Goal: Task Accomplishment & Management: Manage account settings

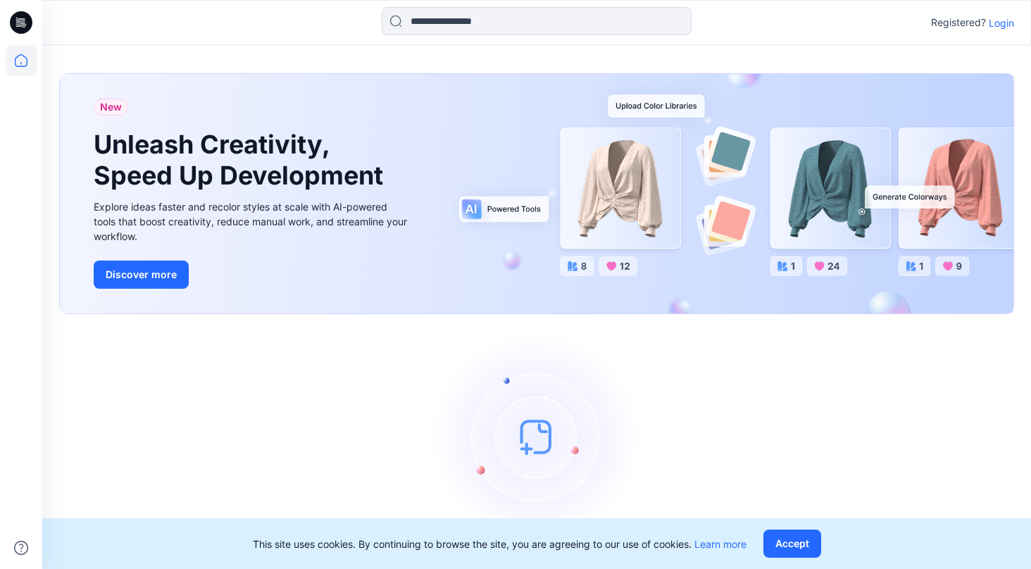
click at [1002, 21] on p "Login" at bounding box center [1000, 22] width 25 height 15
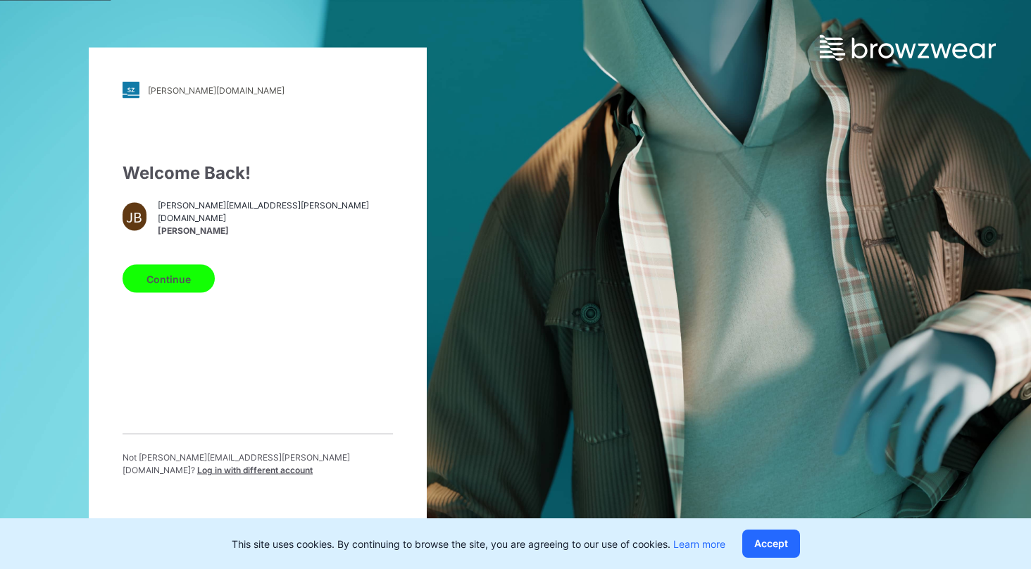
click at [162, 292] on button "Continue" at bounding box center [168, 279] width 92 height 28
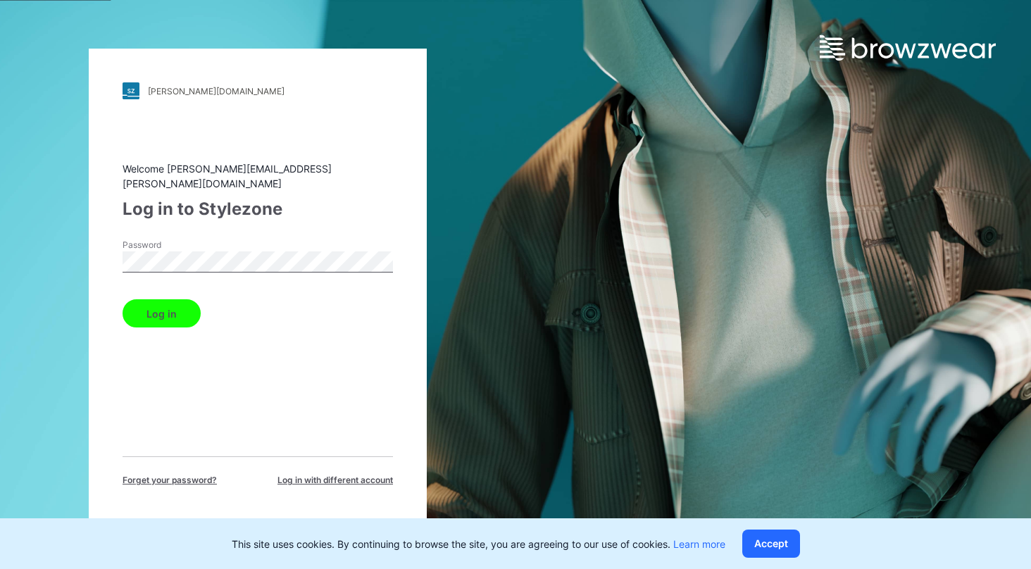
click at [182, 302] on button "Log in" at bounding box center [161, 313] width 78 height 28
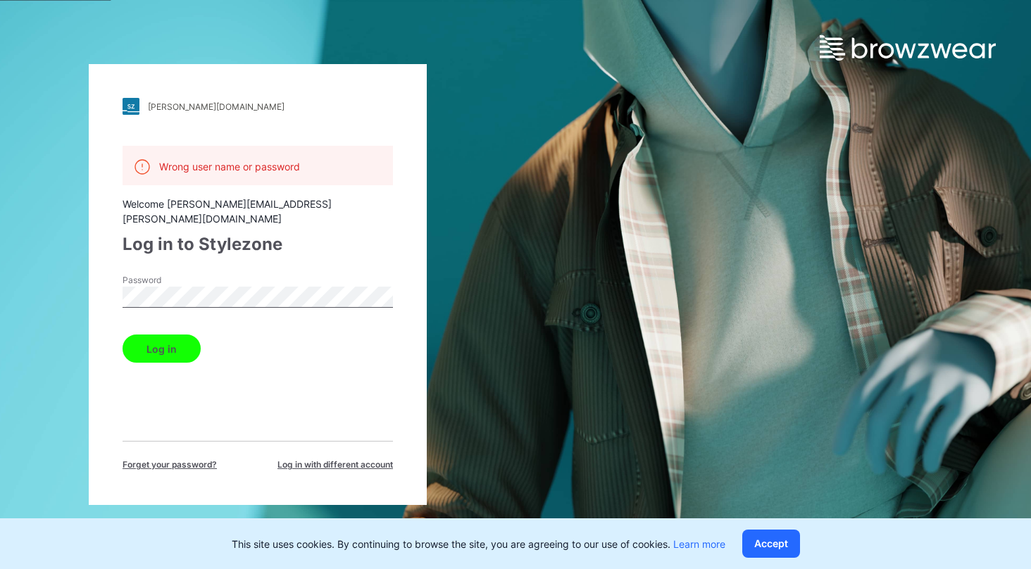
click at [176, 337] on button "Log in" at bounding box center [161, 348] width 78 height 28
click at [184, 334] on button "Log in" at bounding box center [161, 348] width 78 height 28
click at [122, 334] on button "Log in" at bounding box center [161, 348] width 78 height 28
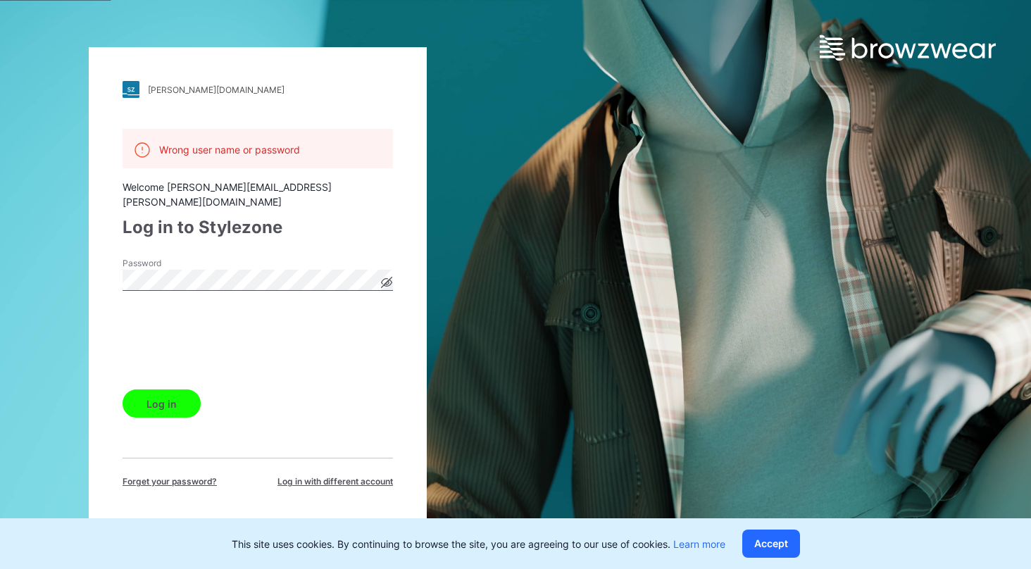
click at [183, 398] on button "Log in" at bounding box center [161, 403] width 78 height 28
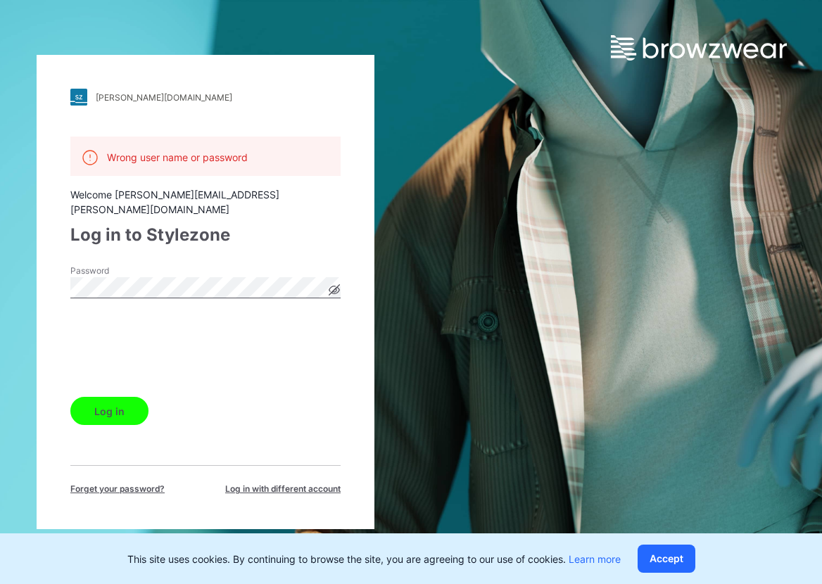
click at [334, 287] on icon at bounding box center [334, 291] width 11 height 8
click at [134, 398] on button "Log in" at bounding box center [109, 411] width 78 height 28
click at [86, 403] on button "Log in" at bounding box center [109, 411] width 78 height 28
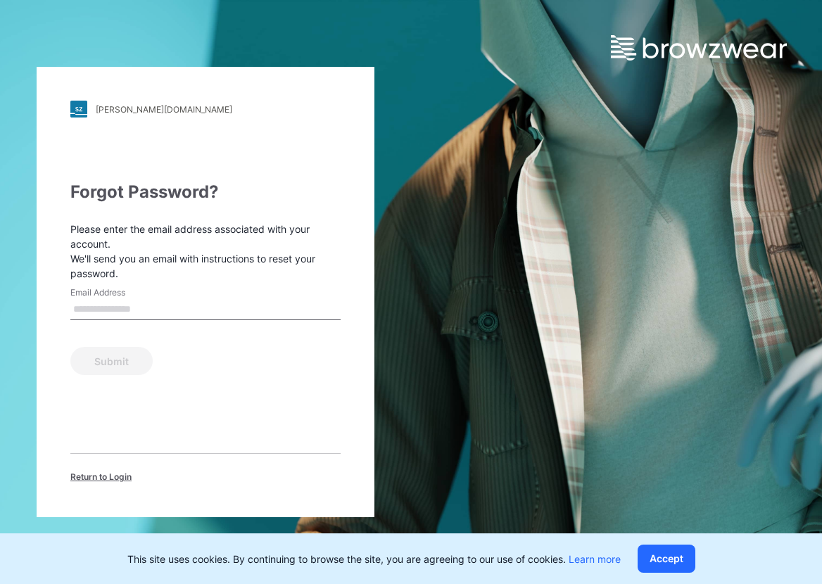
click at [242, 308] on input "Email Address" at bounding box center [205, 309] width 270 height 21
type input "**********"
click at [122, 366] on button "Submit" at bounding box center [111, 361] width 82 height 28
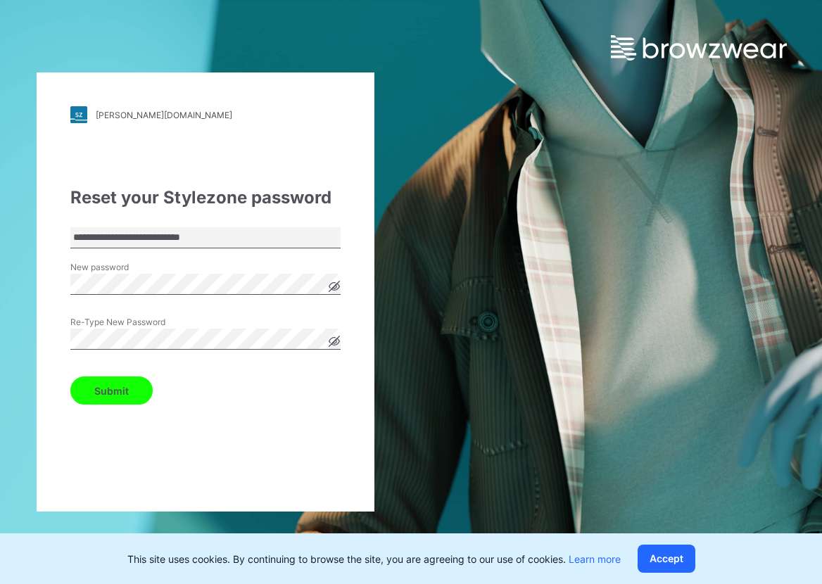
click at [334, 288] on icon at bounding box center [335, 287] width 4 height 4
click at [336, 341] on icon at bounding box center [335, 342] width 4 height 4
click at [139, 389] on button "Submit" at bounding box center [111, 391] width 82 height 28
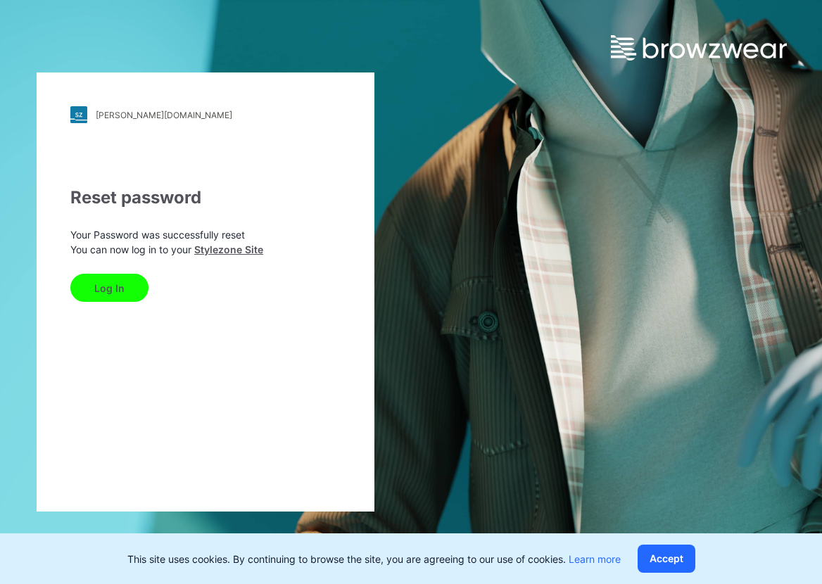
click at [125, 293] on button "Log In" at bounding box center [109, 288] width 78 height 28
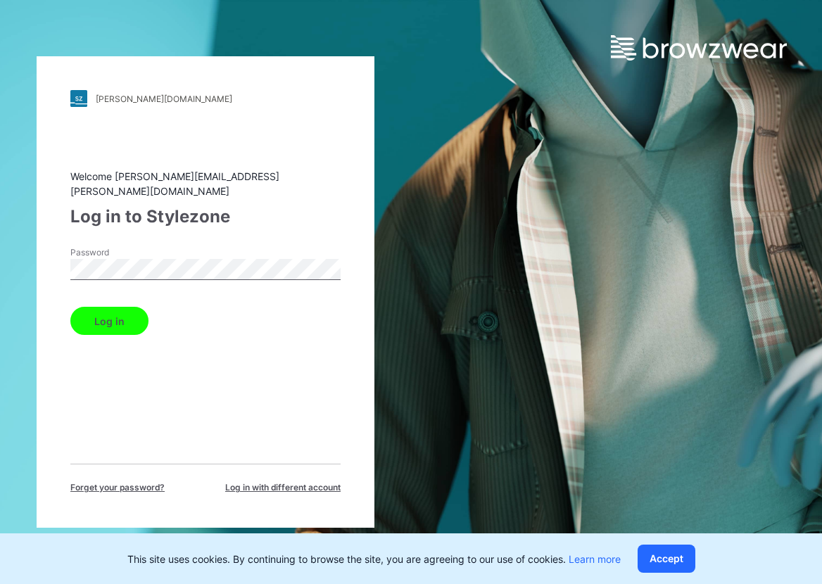
click at [116, 315] on button "Log in" at bounding box center [109, 321] width 78 height 28
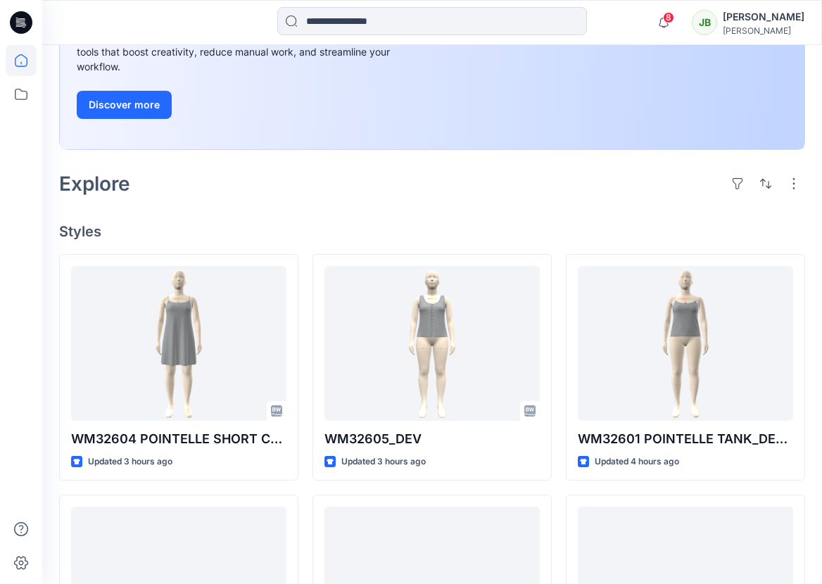
scroll to position [220, 0]
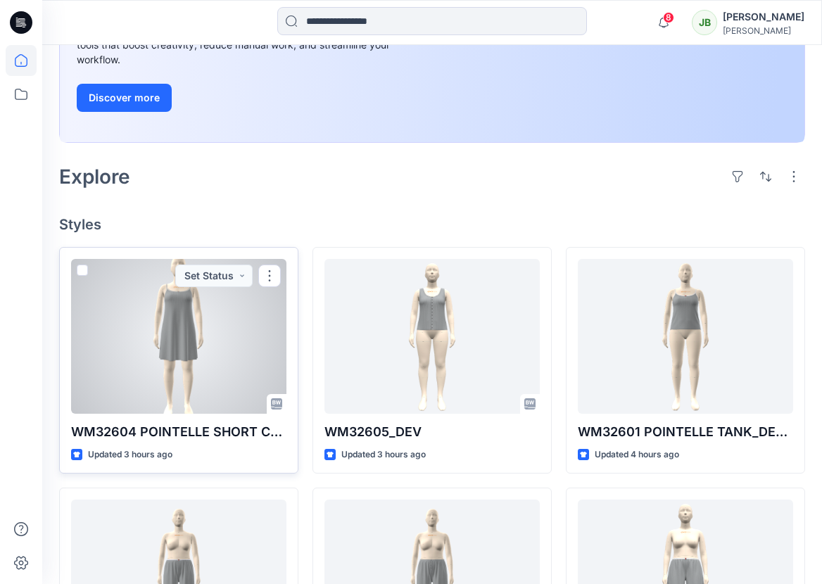
click at [189, 380] on div at bounding box center [178, 336] width 215 height 155
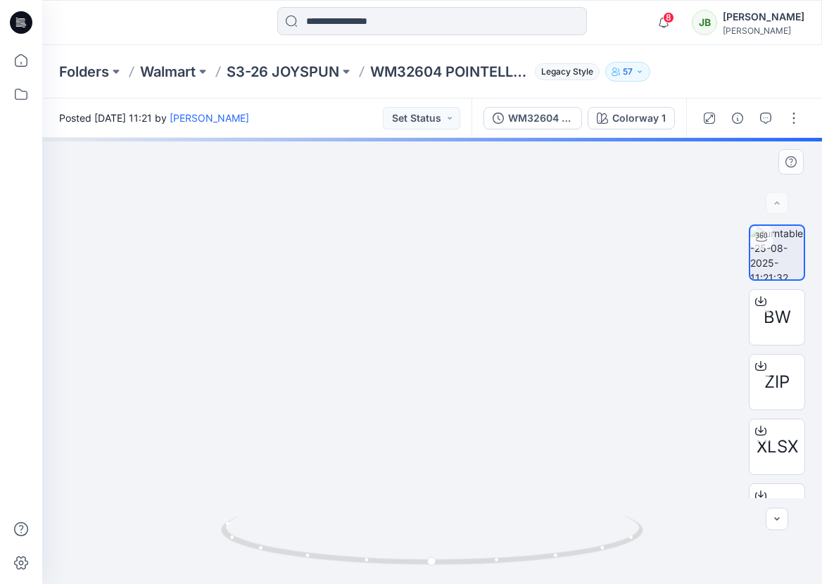
drag, startPoint x: 452, startPoint y: 248, endPoint x: 441, endPoint y: 404, distance: 156.7
click at [441, 404] on img at bounding box center [432, 178] width 520 height 814
drag, startPoint x: 468, startPoint y: 284, endPoint x: 459, endPoint y: 376, distance: 92.7
click at [459, 377] on img at bounding box center [432, 248] width 520 height 672
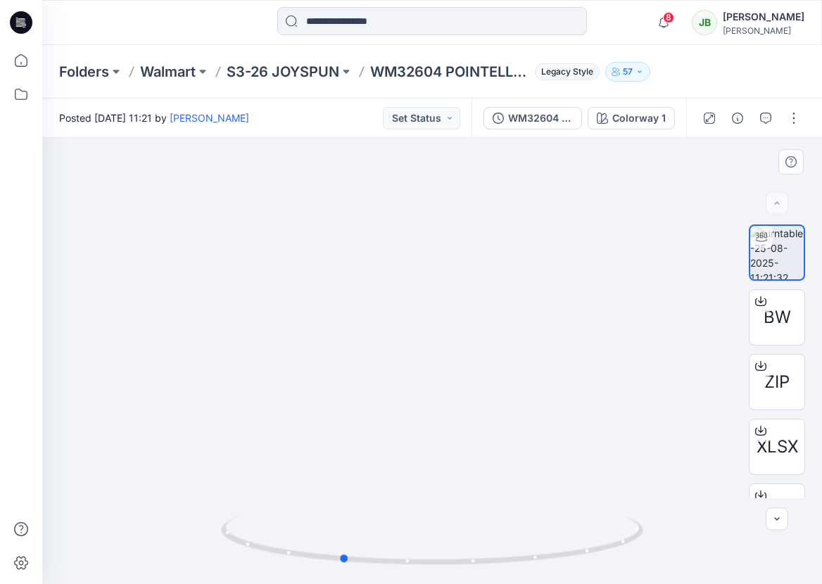
drag, startPoint x: 432, startPoint y: 562, endPoint x: 338, endPoint y: 397, distance: 190.1
click at [336, 397] on div at bounding box center [432, 361] width 780 height 446
drag, startPoint x: 339, startPoint y: 562, endPoint x: 648, endPoint y: 479, distance: 320.0
click at [648, 479] on div at bounding box center [432, 361] width 780 height 446
drag, startPoint x: 232, startPoint y: 535, endPoint x: 336, endPoint y: 516, distance: 105.9
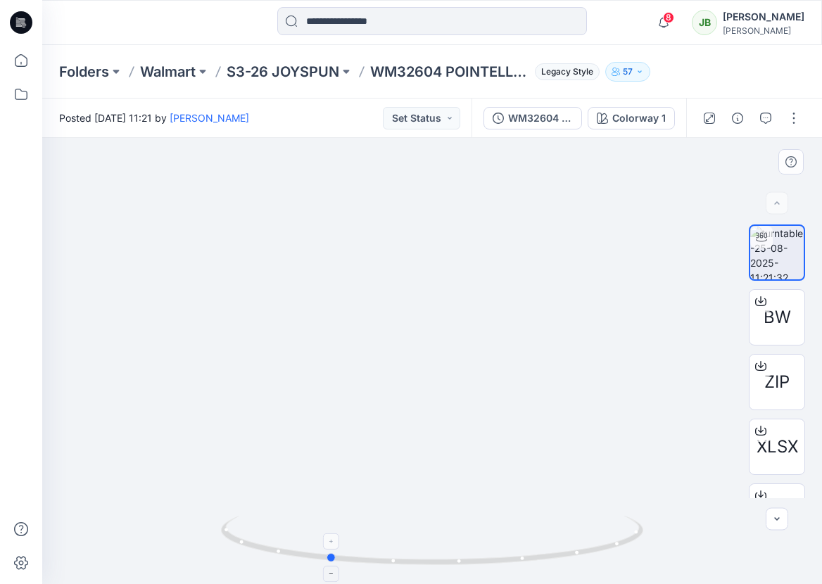
click at [336, 516] on icon at bounding box center [434, 542] width 426 height 53
drag, startPoint x: 541, startPoint y: 288, endPoint x: 517, endPoint y: 290, distance: 23.3
click at [517, 290] on img at bounding box center [432, 264] width 491 height 640
drag, startPoint x: 331, startPoint y: 556, endPoint x: 329, endPoint y: 507, distance: 49.3
click at [329, 507] on div at bounding box center [432, 361] width 780 height 446
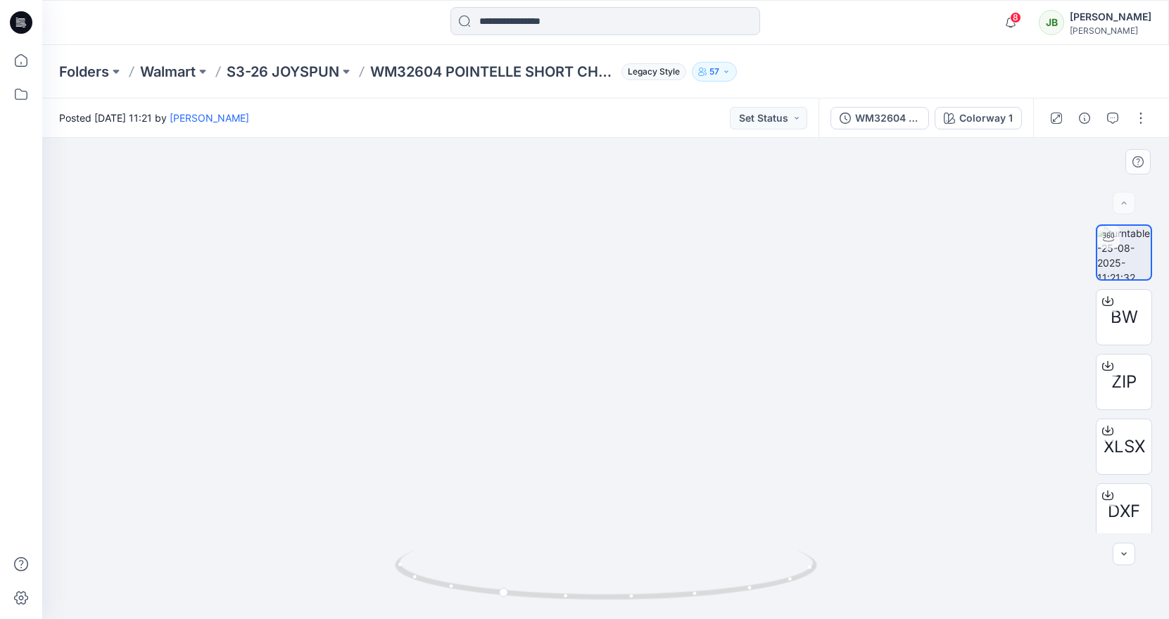
drag, startPoint x: 618, startPoint y: 537, endPoint x: 592, endPoint y: 536, distance: 26.1
click at [591, 536] on img at bounding box center [606, 285] width 492 height 669
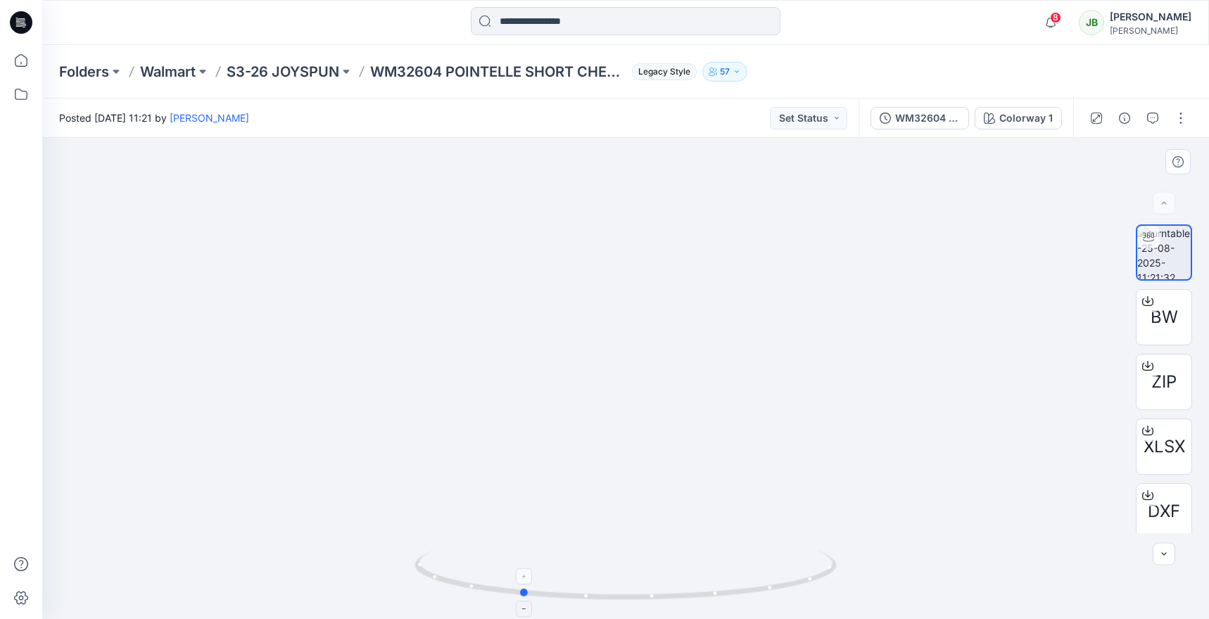
drag, startPoint x: 524, startPoint y: 594, endPoint x: 522, endPoint y: 586, distance: 8.0
click at [524, 584] on icon at bounding box center [628, 577] width 426 height 53
drag, startPoint x: 524, startPoint y: 594, endPoint x: 457, endPoint y: 493, distance: 121.4
click at [456, 493] on div at bounding box center [625, 379] width 1167 height 482
drag, startPoint x: 454, startPoint y: 589, endPoint x: 508, endPoint y: 579, distance: 55.1
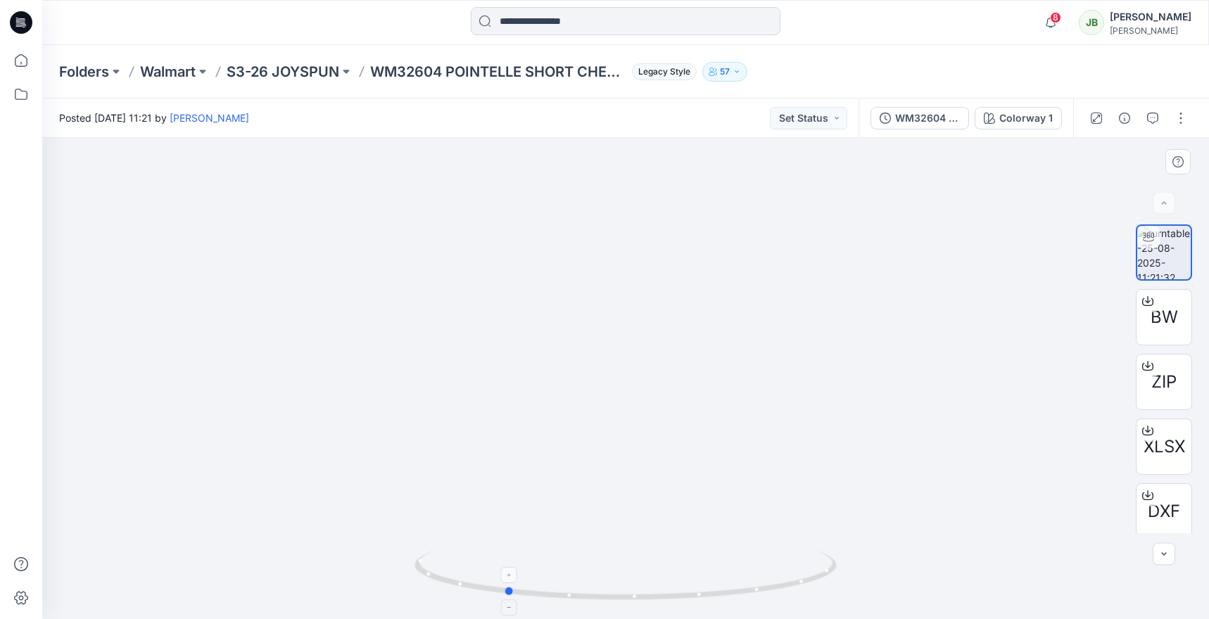
click at [508, 579] on icon at bounding box center [628, 577] width 426 height 53
drag, startPoint x: 509, startPoint y: 590, endPoint x: 607, endPoint y: 556, distance: 103.5
click at [607, 556] on icon at bounding box center [628, 577] width 426 height 53
click at [822, 116] on button "Set Status" at bounding box center [808, 118] width 77 height 23
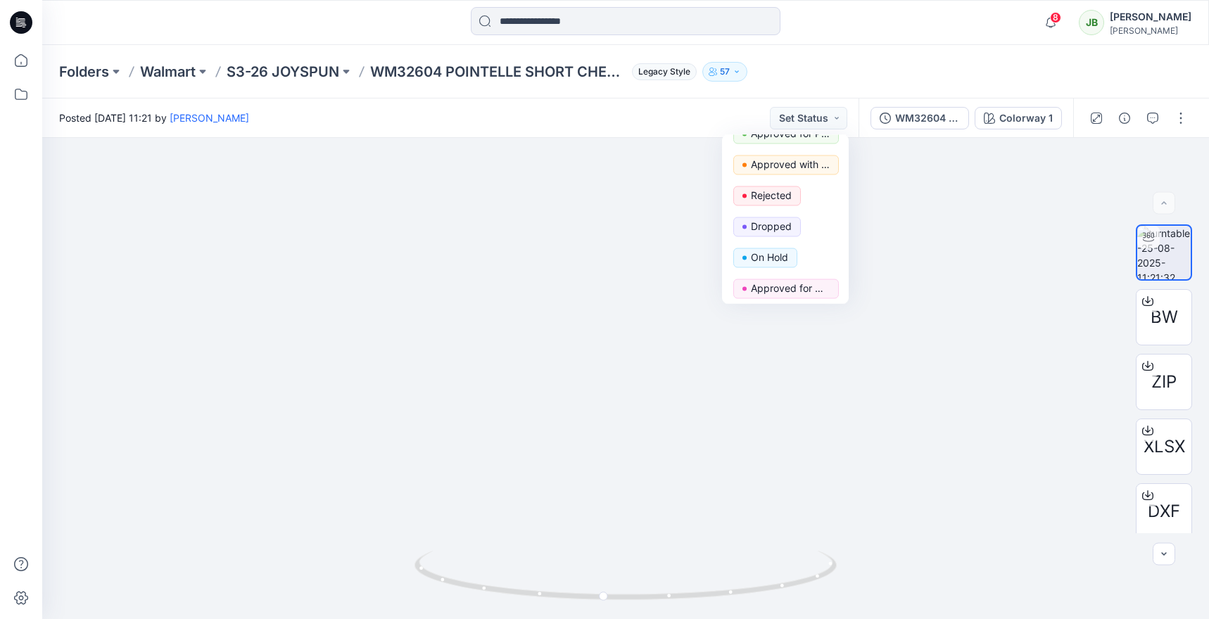
scroll to position [115, 0]
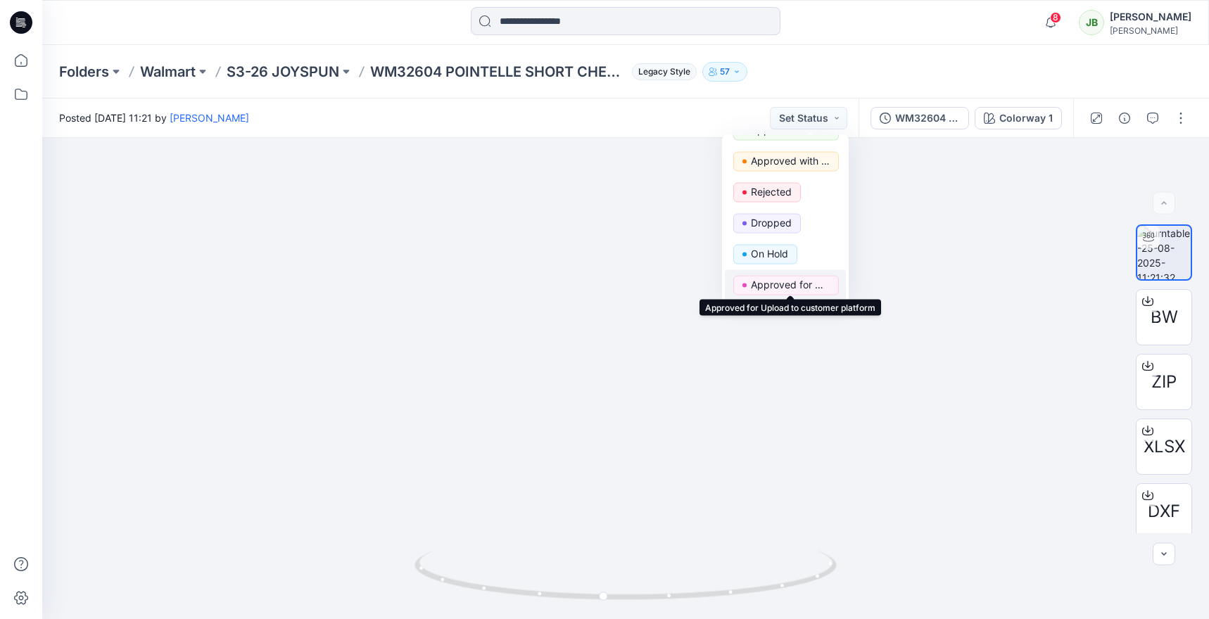
click at [817, 282] on p "Approved for Upload to customer platform" at bounding box center [790, 285] width 79 height 18
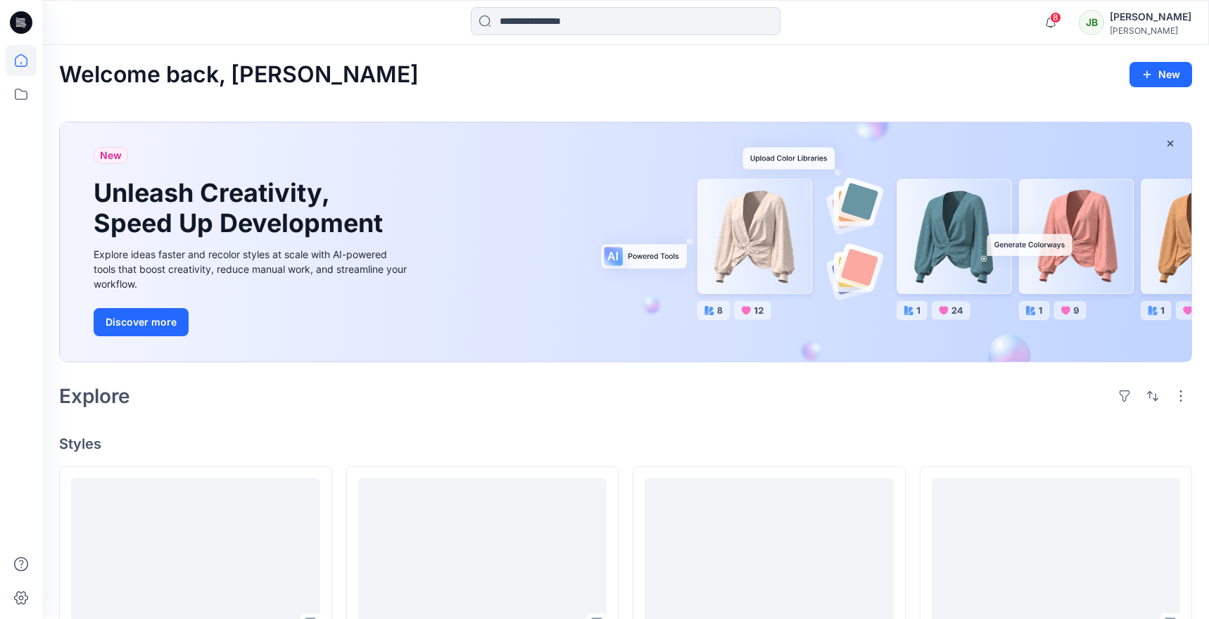
scroll to position [220, 0]
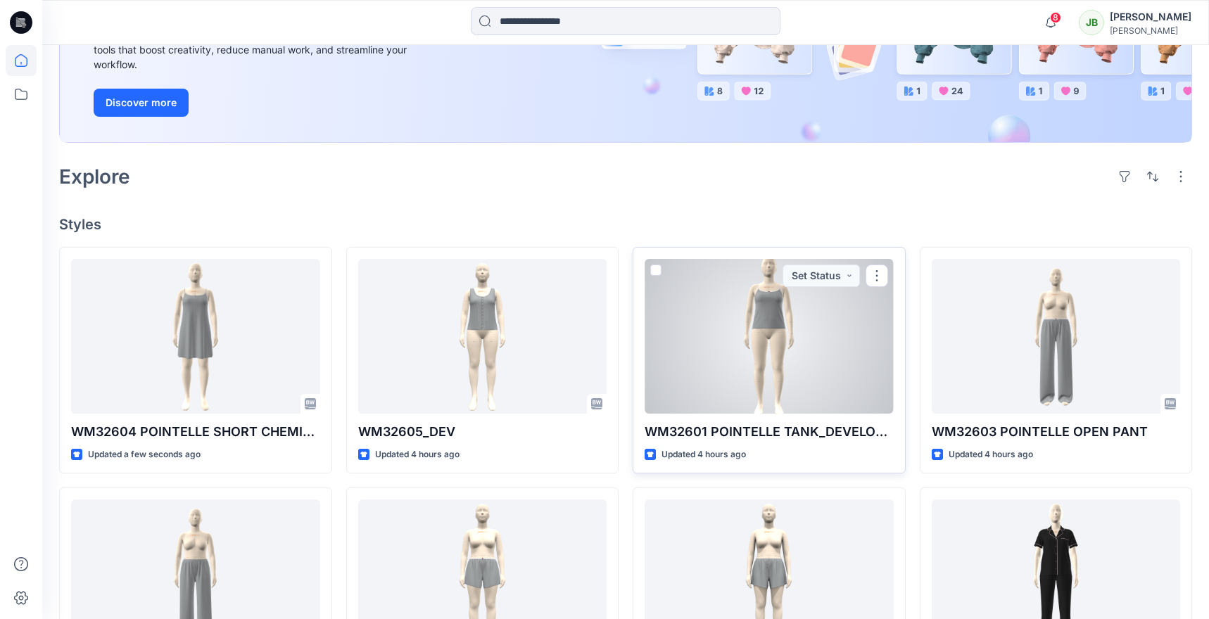
click at [741, 341] on div at bounding box center [769, 336] width 249 height 155
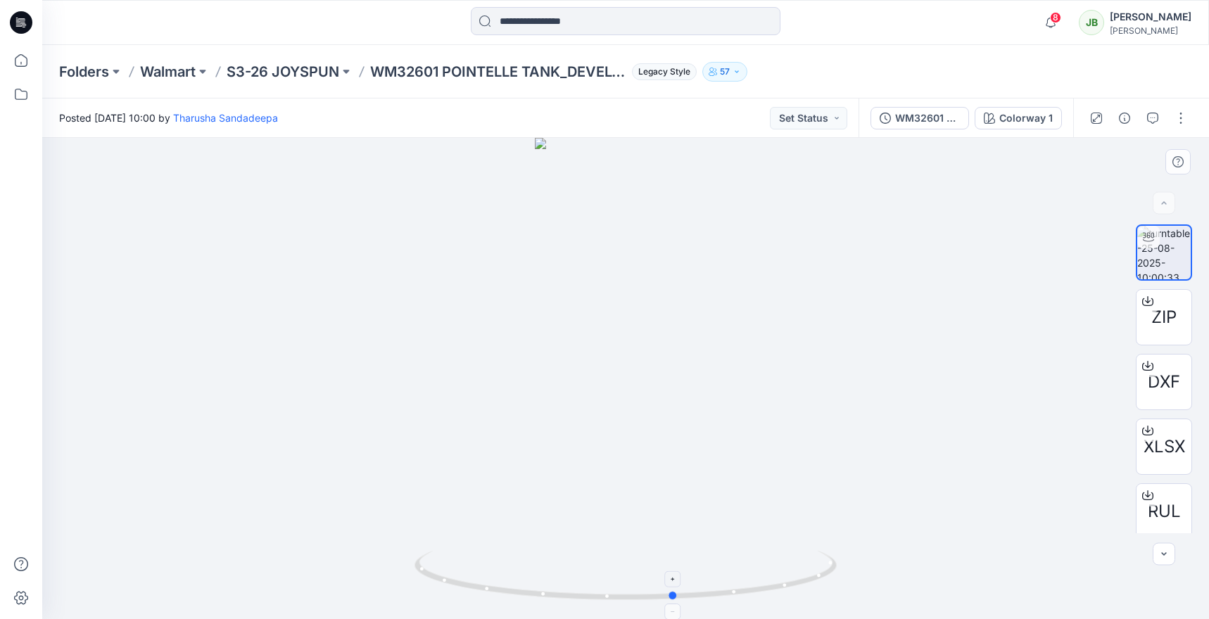
drag, startPoint x: 624, startPoint y: 602, endPoint x: 673, endPoint y: 569, distance: 59.4
click at [673, 569] on icon at bounding box center [628, 577] width 426 height 53
click at [822, 120] on button "Set Status" at bounding box center [808, 118] width 77 height 23
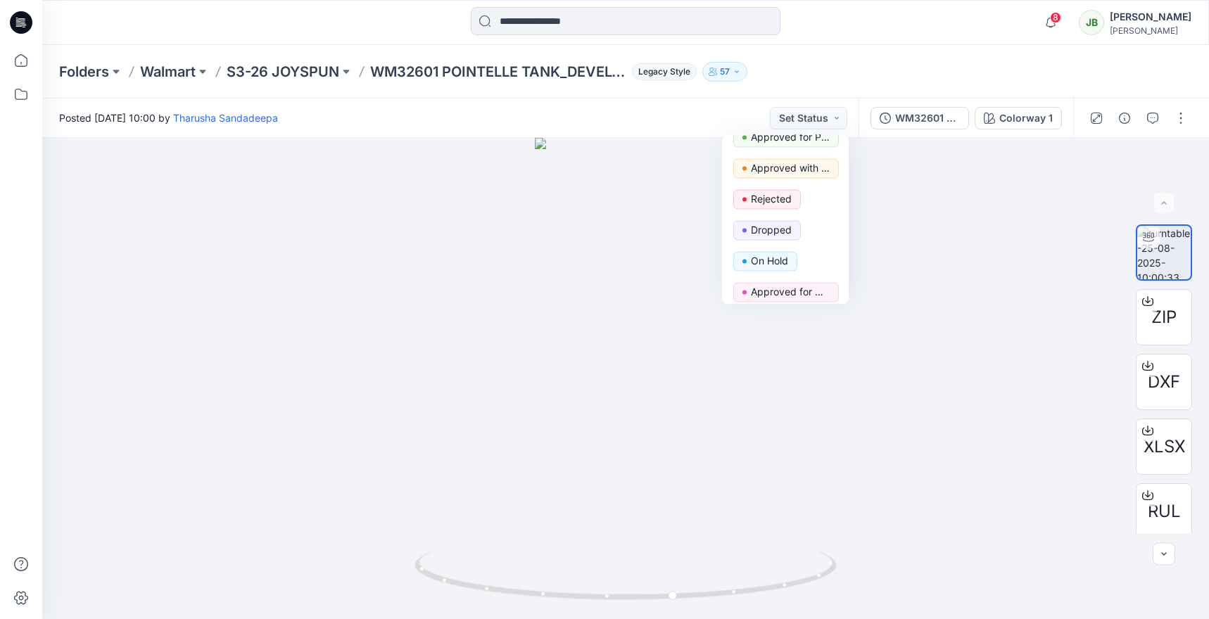
scroll to position [109, 0]
click at [814, 294] on p "Approved for Upload to customer platform" at bounding box center [790, 291] width 79 height 18
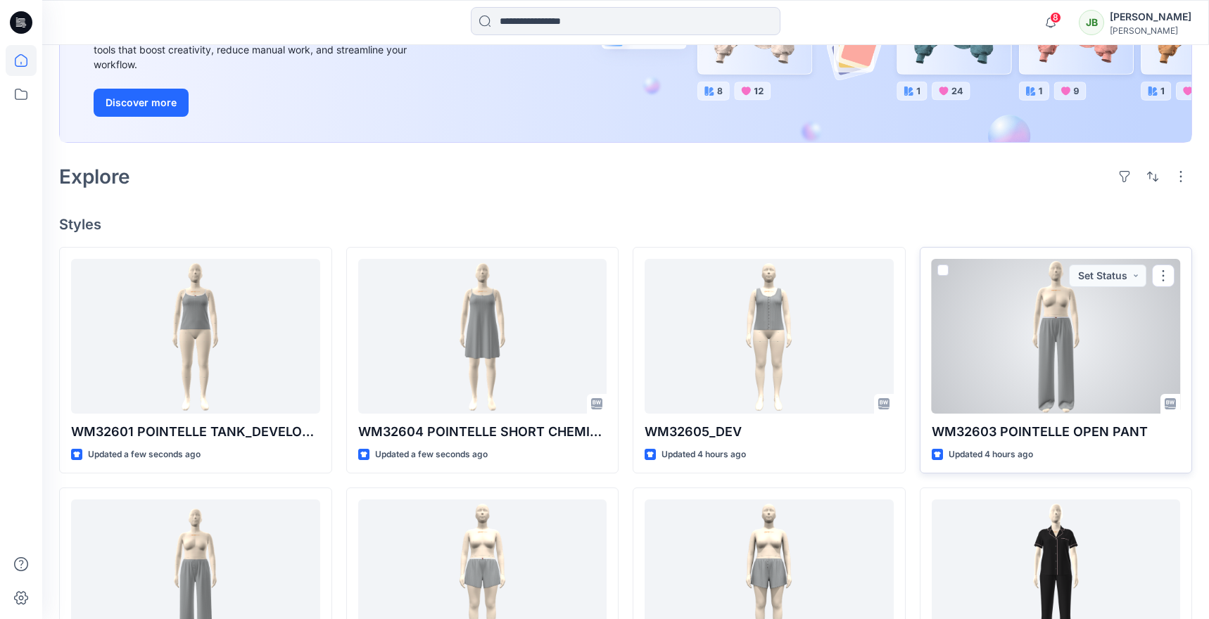
scroll to position [226, 0]
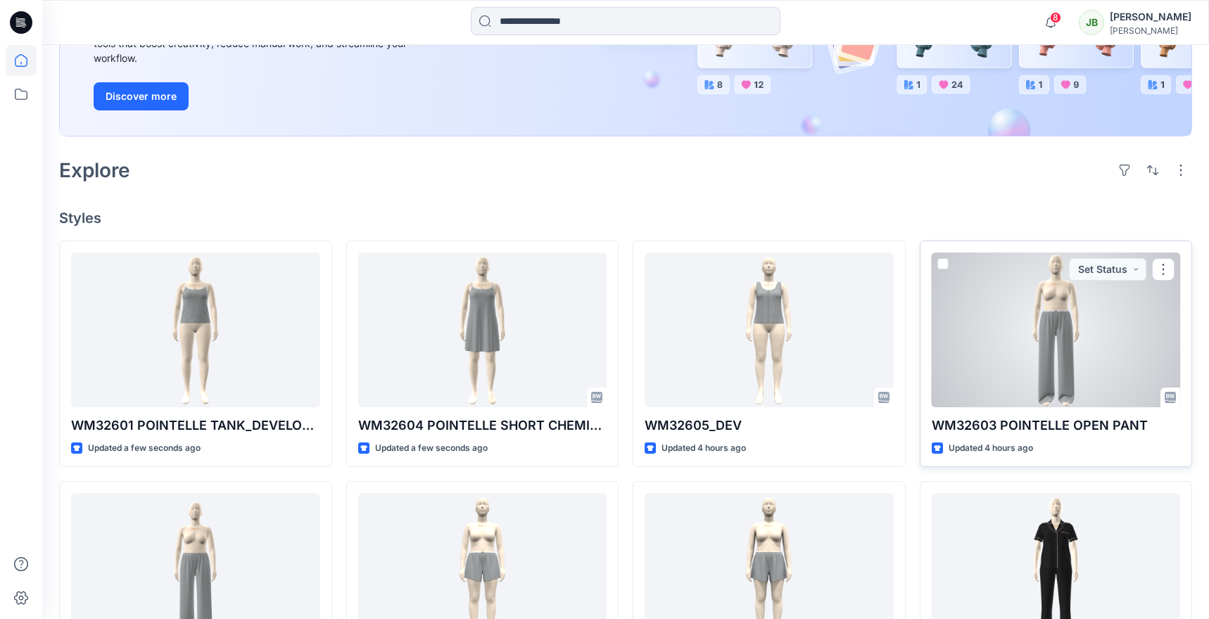
click at [822, 326] on div at bounding box center [1056, 330] width 249 height 155
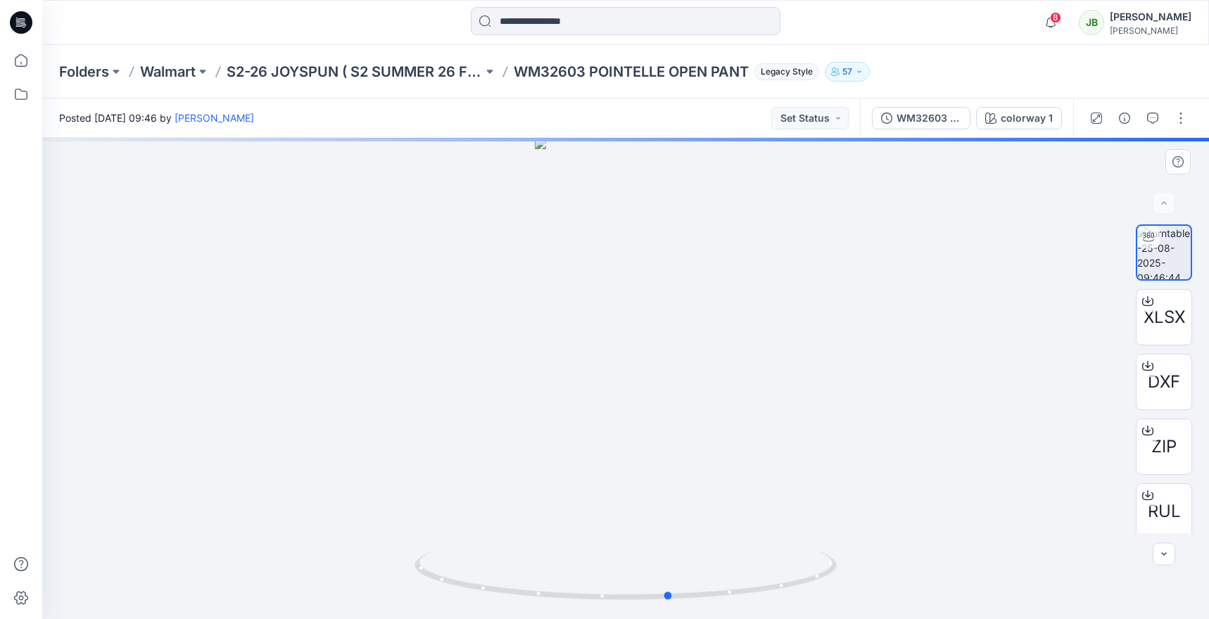
drag, startPoint x: 628, startPoint y: 597, endPoint x: 673, endPoint y: 539, distance: 73.2
click at [673, 539] on div at bounding box center [625, 379] width 1167 height 482
click at [822, 116] on button "Set Status" at bounding box center [810, 118] width 77 height 23
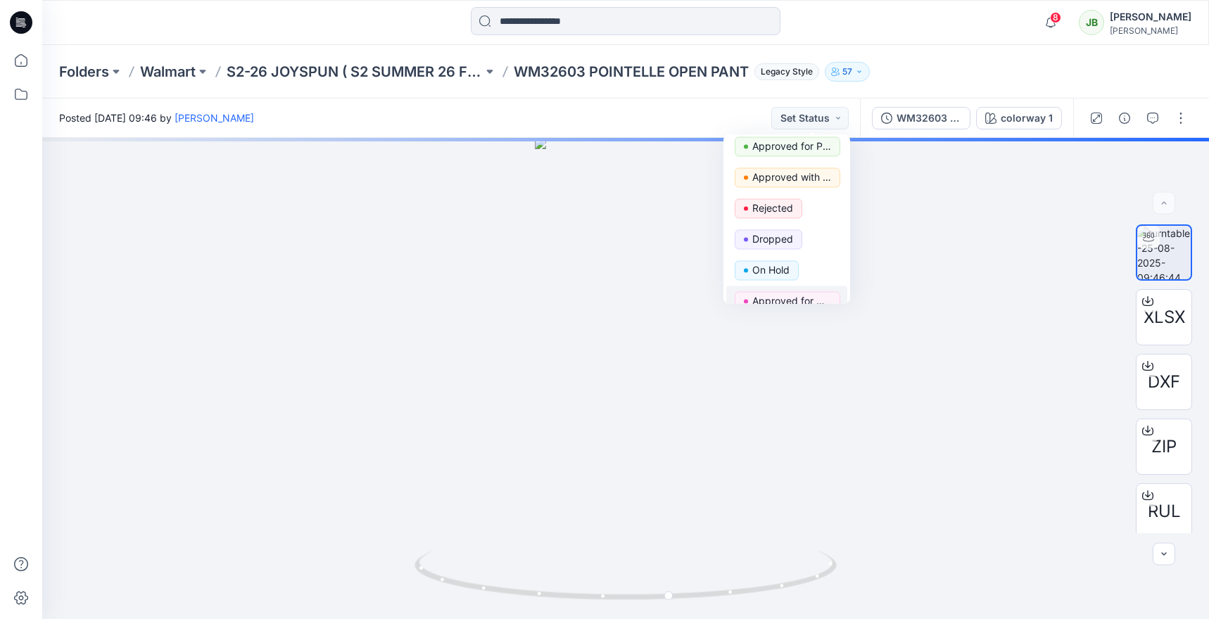
scroll to position [104, 0]
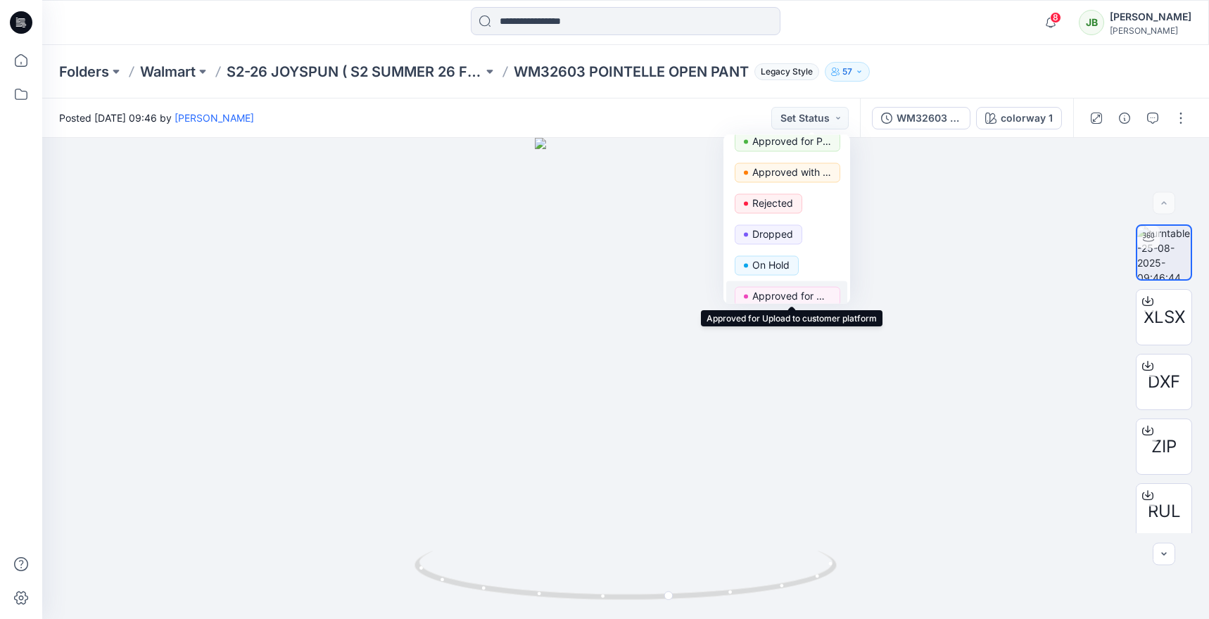
click at [817, 294] on p "Approved for Upload to customer platform" at bounding box center [792, 296] width 79 height 18
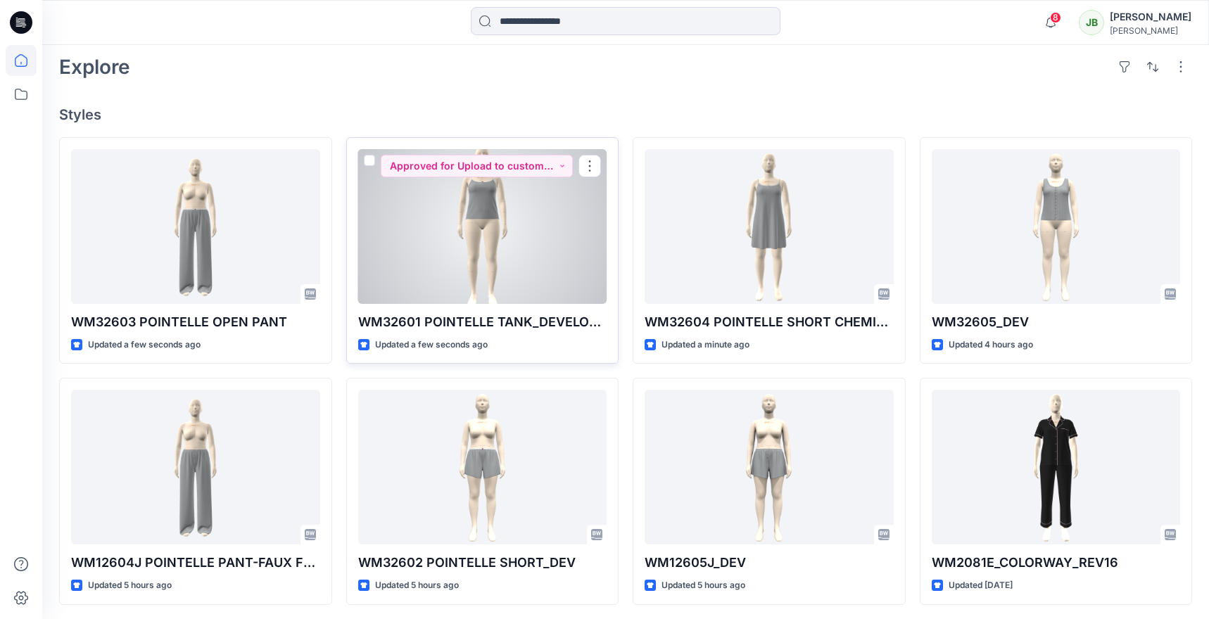
scroll to position [331, 0]
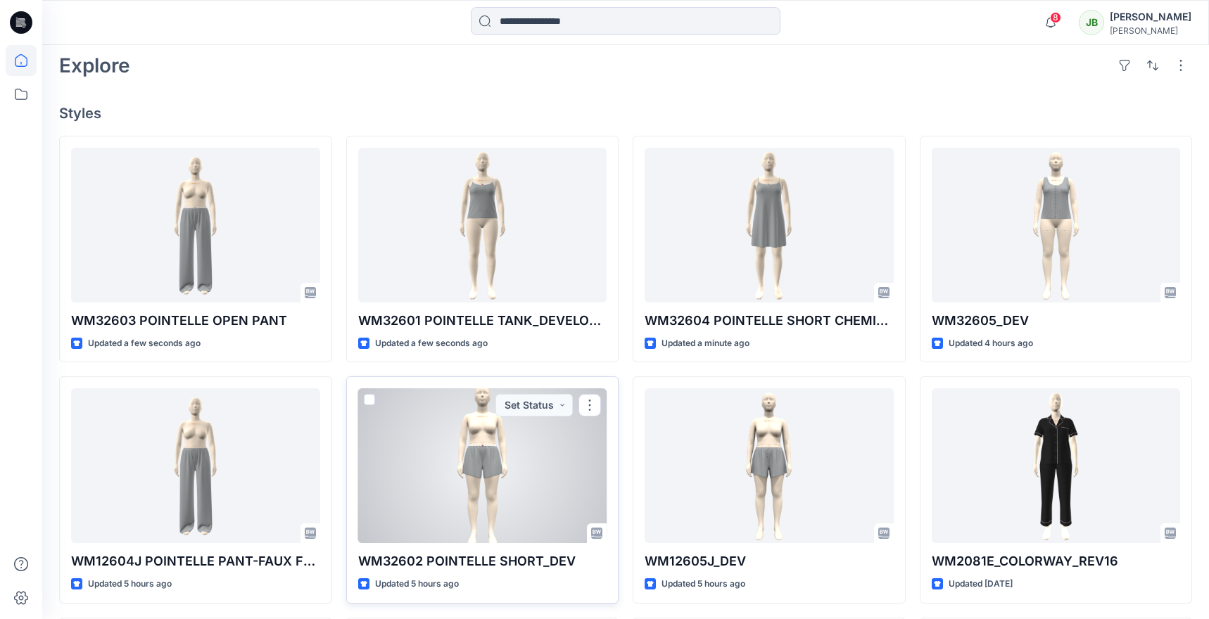
click at [441, 446] on div at bounding box center [482, 466] width 249 height 155
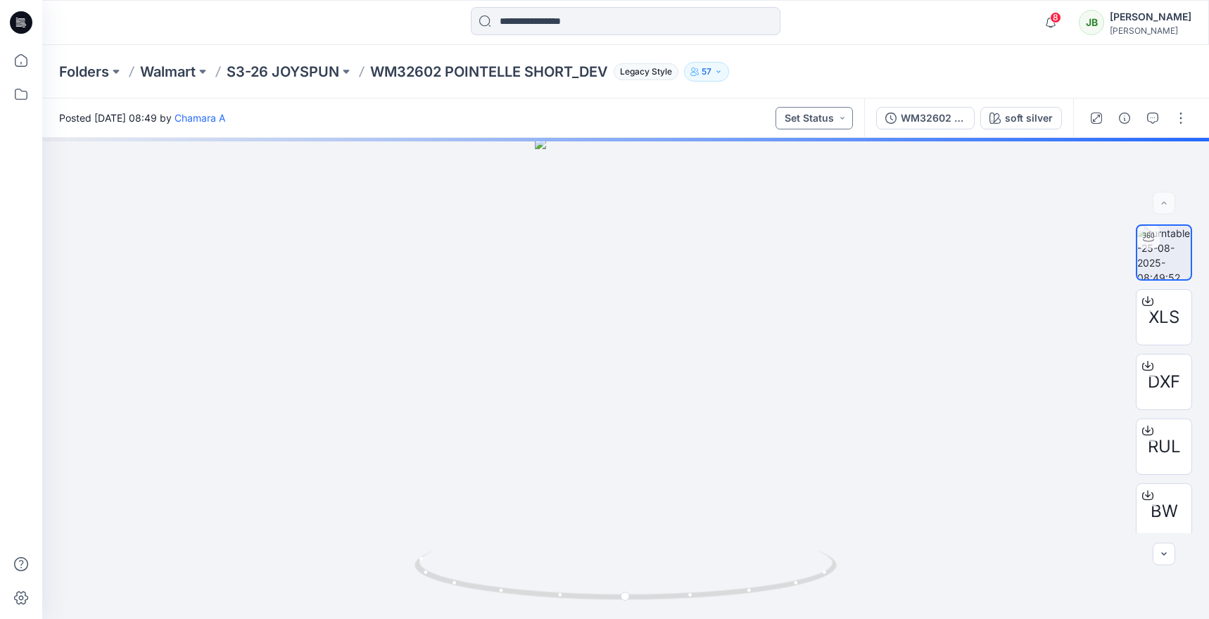
click at [822, 122] on button "Set Status" at bounding box center [814, 118] width 77 height 23
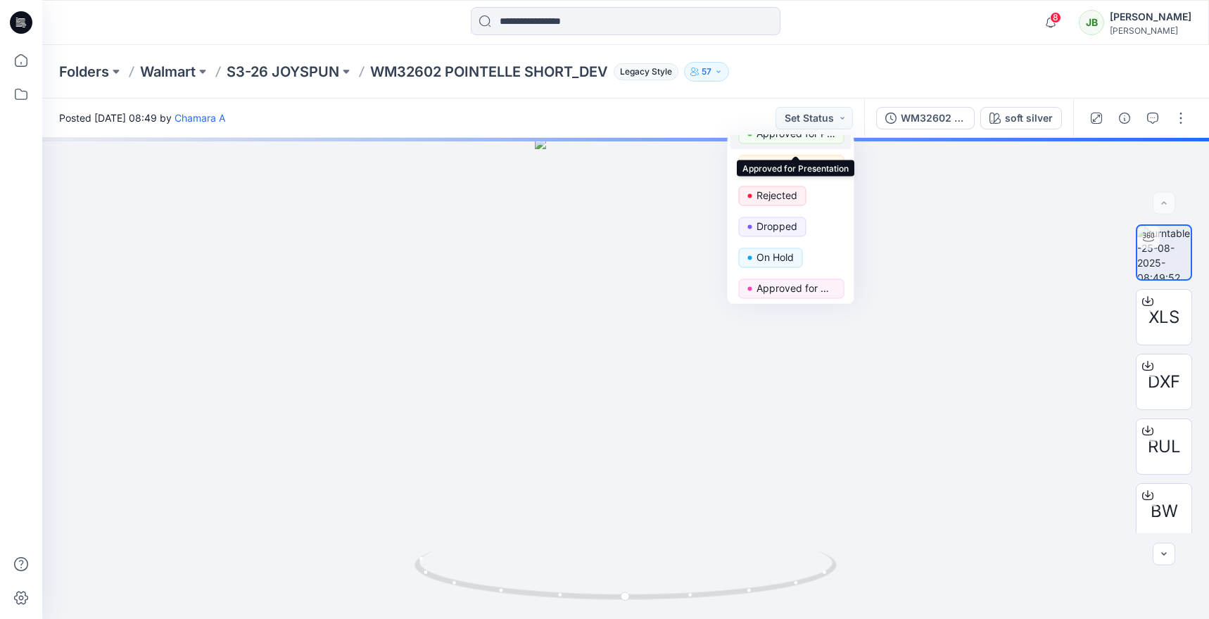
scroll to position [115, 0]
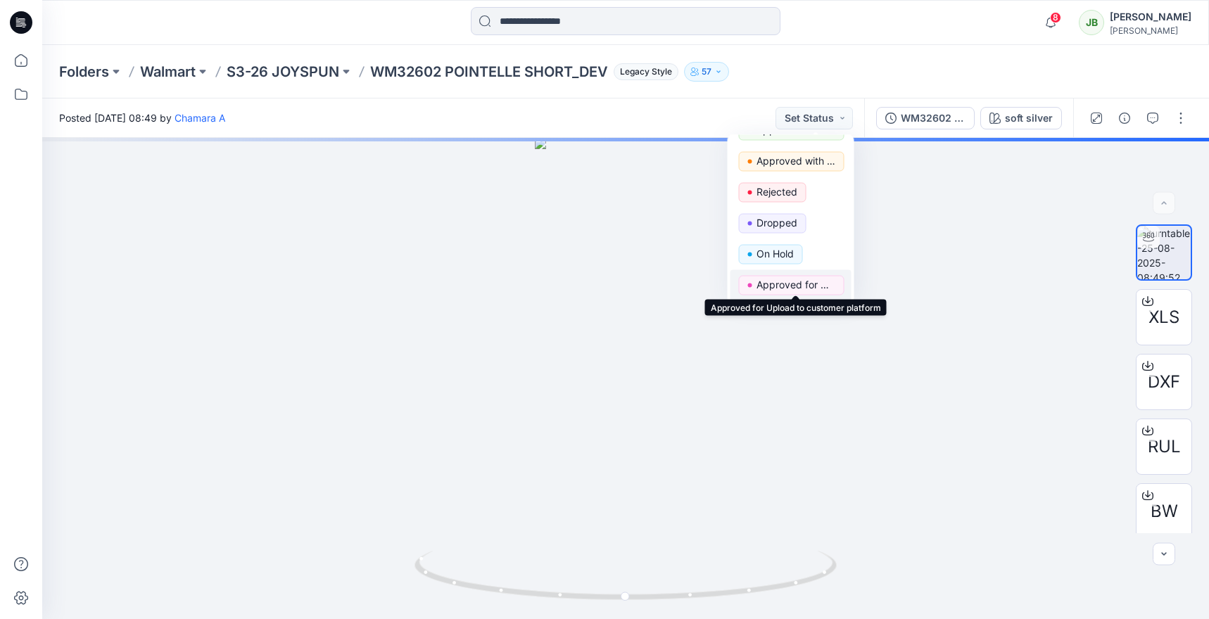
click at [819, 279] on p "Approved for Upload to customer platform" at bounding box center [796, 285] width 79 height 18
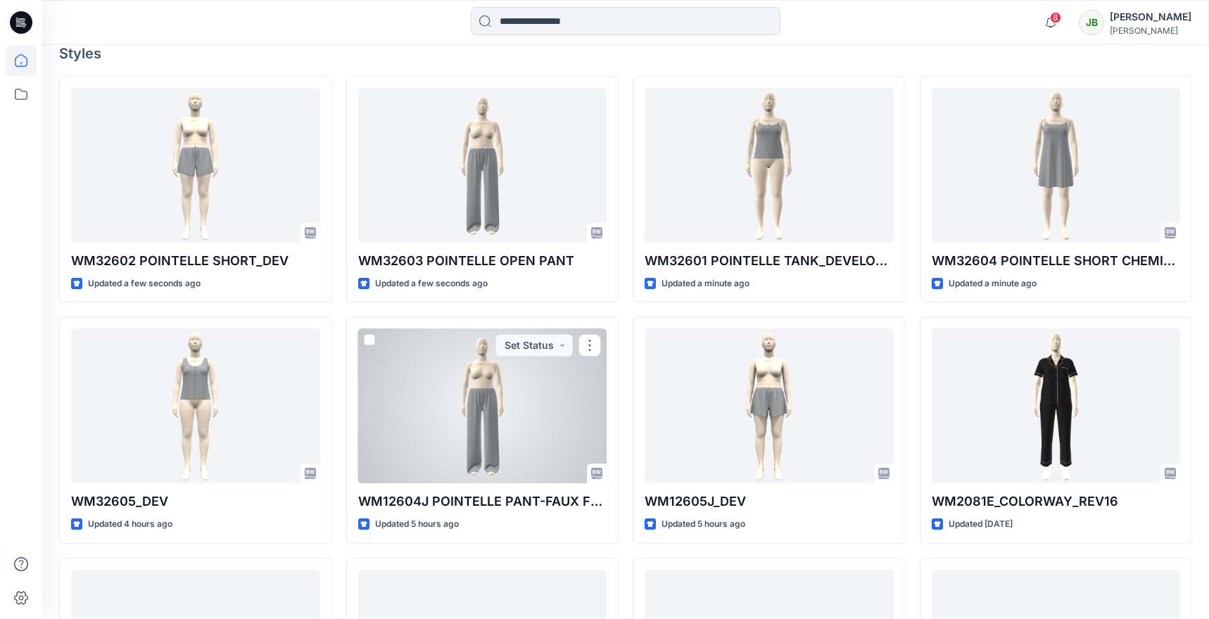
scroll to position [392, 0]
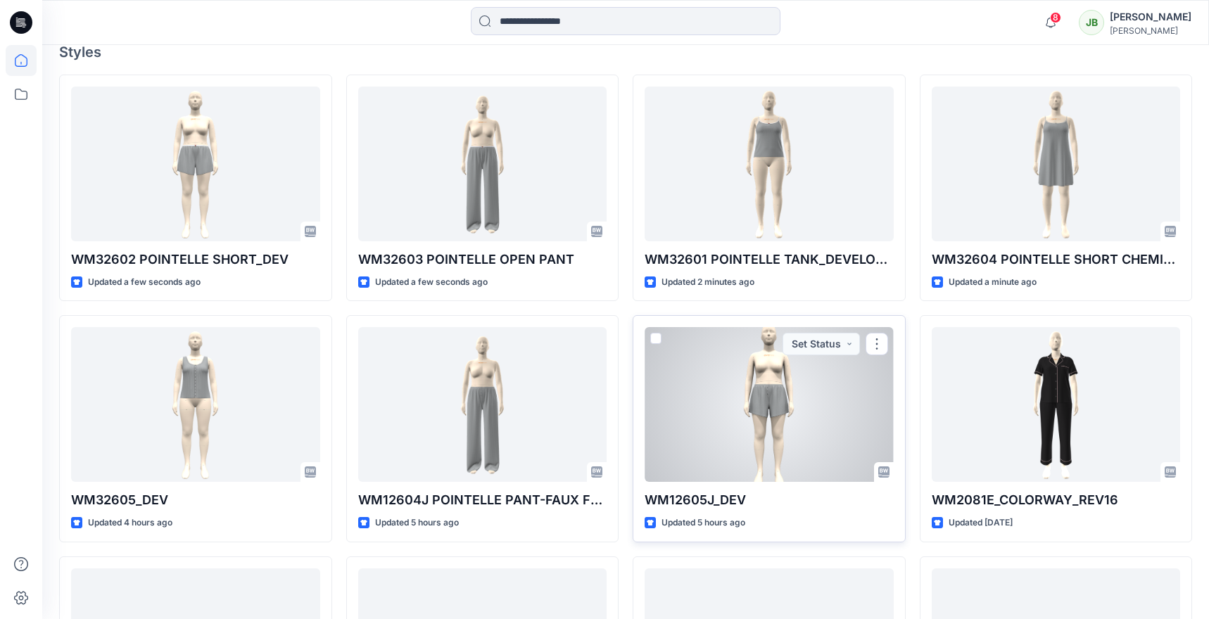
click at [710, 440] on div at bounding box center [769, 404] width 249 height 155
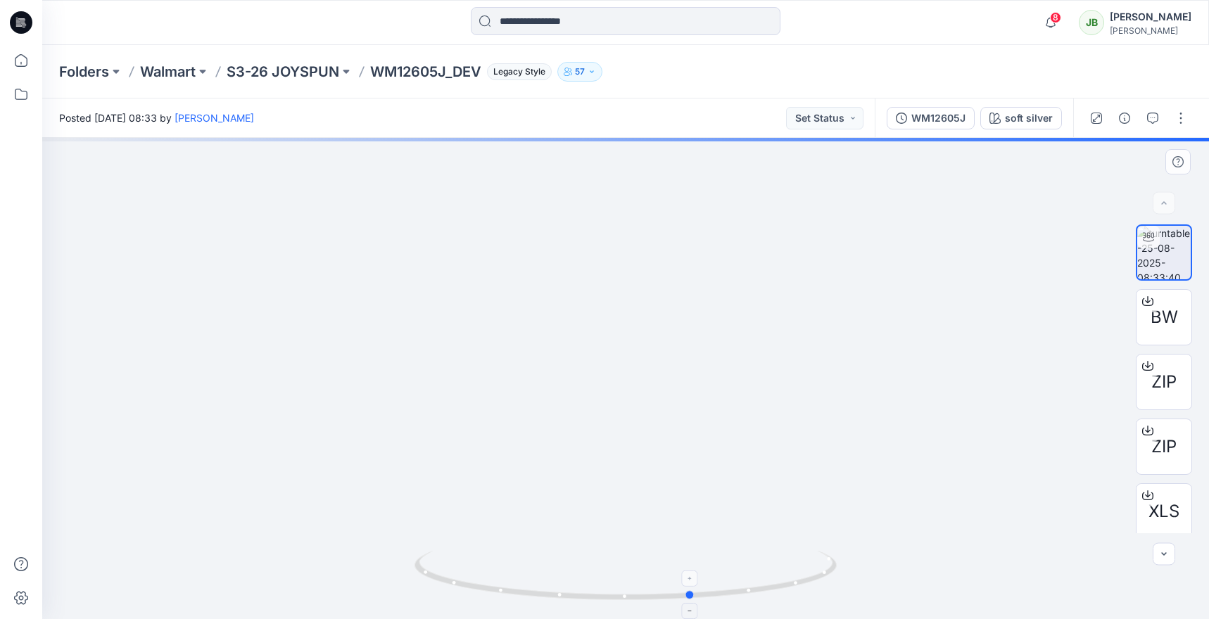
drag, startPoint x: 629, startPoint y: 603, endPoint x: 696, endPoint y: 593, distance: 67.6
click at [696, 584] on icon at bounding box center [628, 577] width 426 height 53
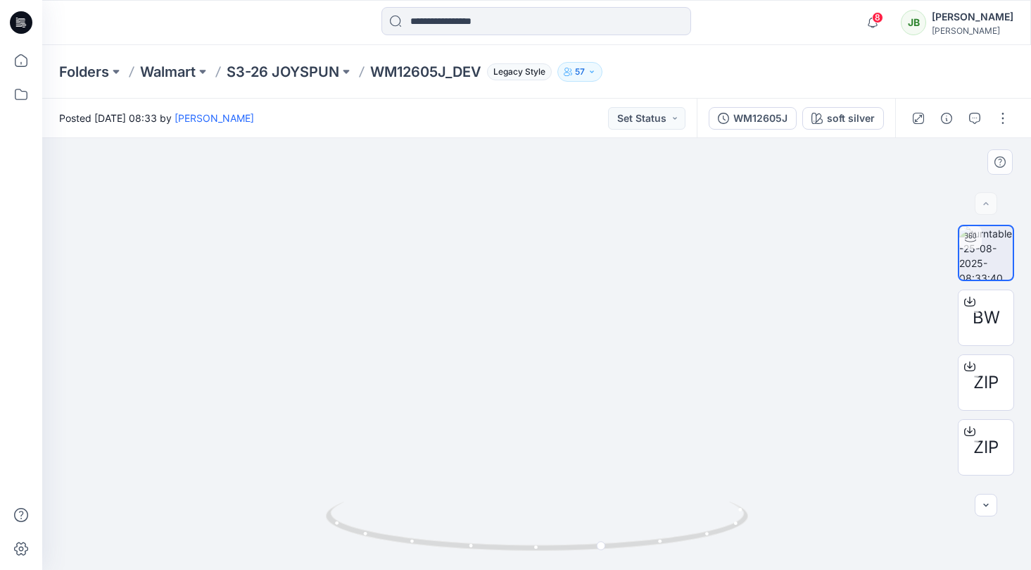
click at [645, 401] on img at bounding box center [537, 119] width 520 height 902
click at [822, 119] on icon "button" at bounding box center [974, 118] width 11 height 11
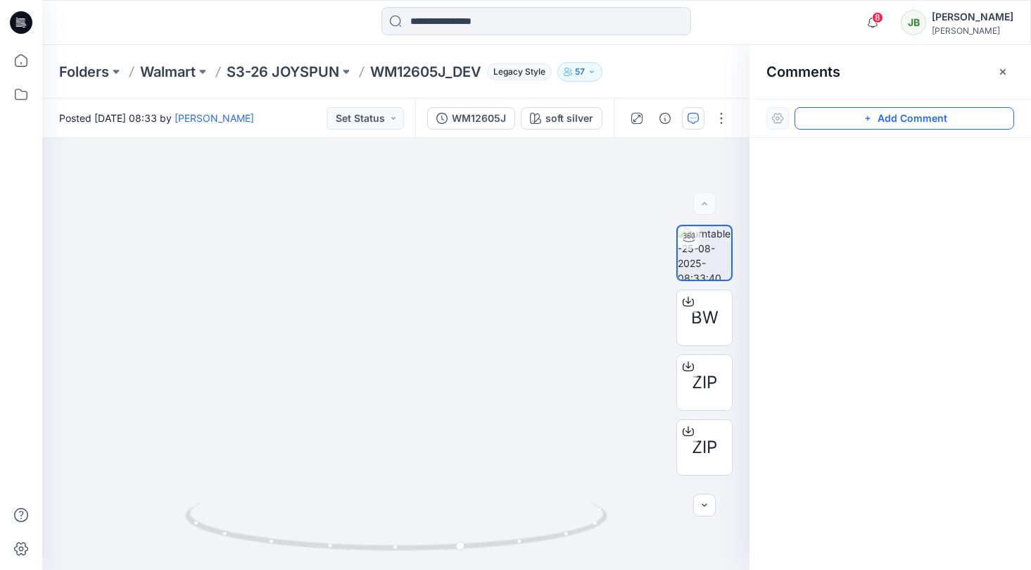
click at [822, 119] on button "Add Comment" at bounding box center [905, 118] width 220 height 23
click at [526, 426] on div "1" at bounding box center [395, 354] width 707 height 432
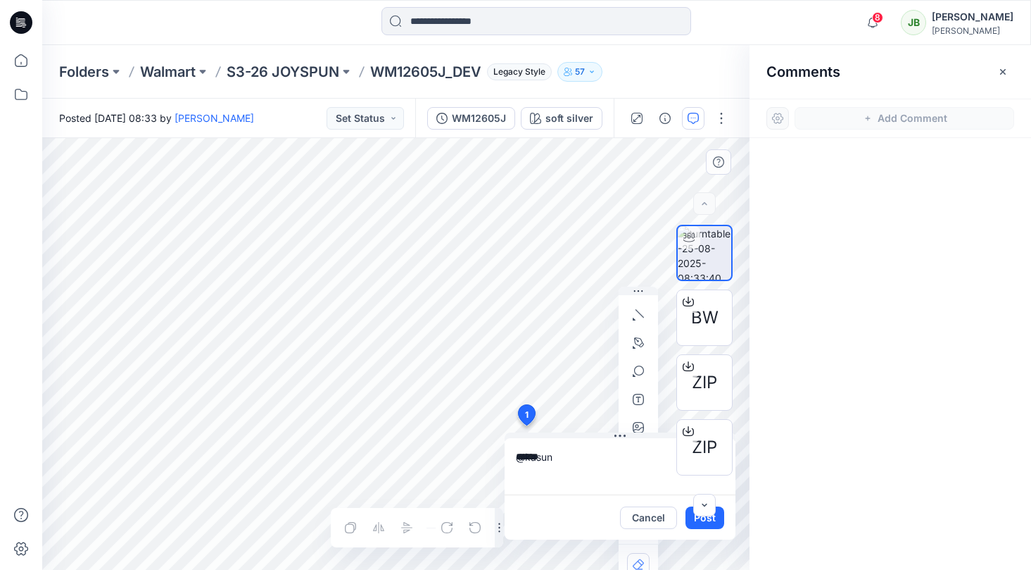
click at [567, 484] on textarea "******" at bounding box center [620, 466] width 231 height 56
click at [591, 409] on p "[EMAIL_ADDRESS][DOMAIN_NAME]" at bounding box center [608, 415] width 106 height 14
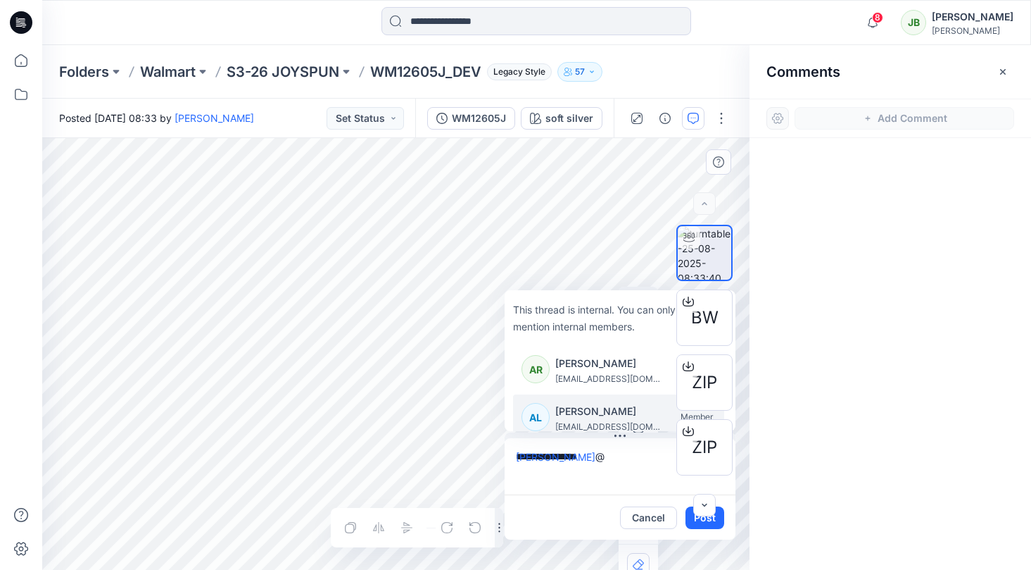
click at [616, 410] on p "[PERSON_NAME]" at bounding box center [608, 411] width 106 height 17
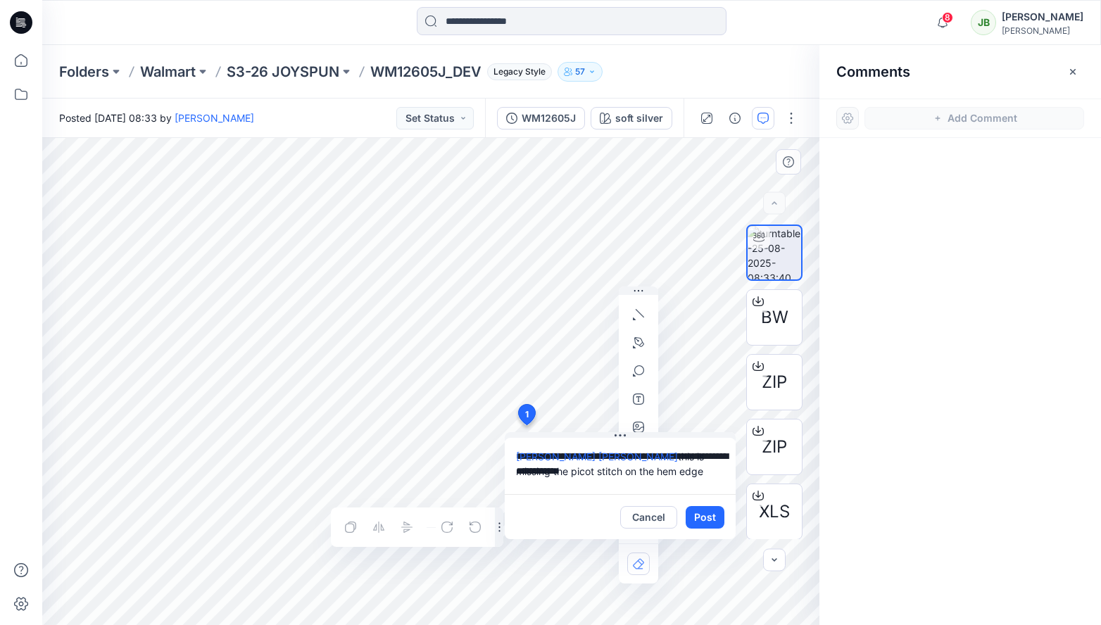
drag, startPoint x: 652, startPoint y: 475, endPoint x: 634, endPoint y: 458, distance: 24.9
click at [634, 458] on textarea "**********" at bounding box center [620, 466] width 231 height 56
type textarea "**********"
click at [715, 517] on button "Post" at bounding box center [705, 517] width 39 height 23
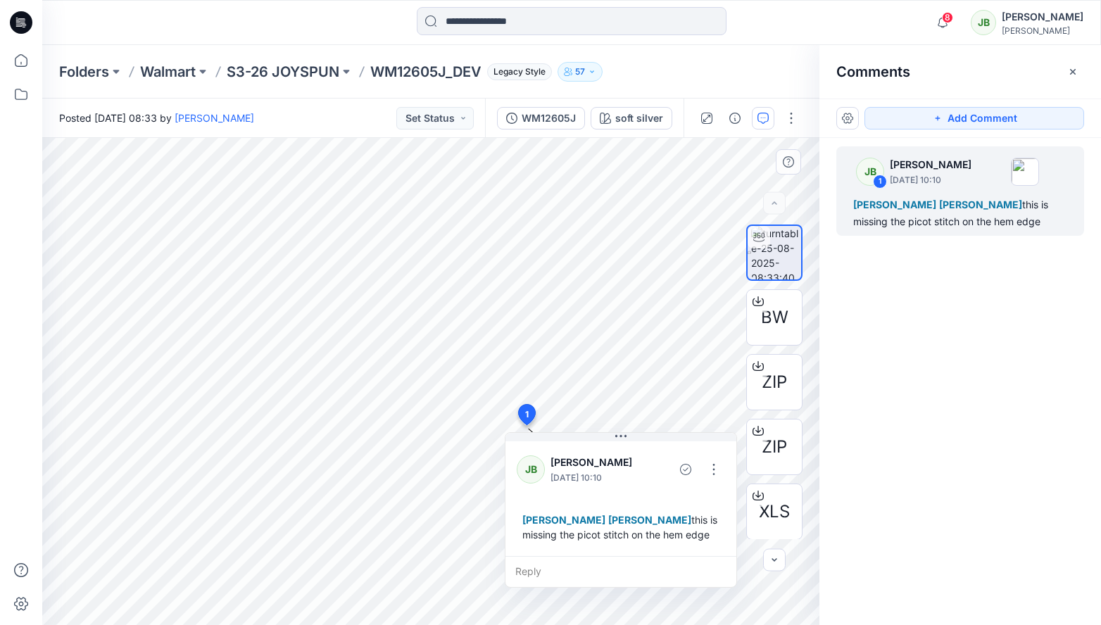
click at [685, 546] on div "[PERSON_NAME] [PERSON_NAME] L this is missing the picot stitch on the hem edge" at bounding box center [621, 527] width 208 height 41
click at [717, 474] on button "button" at bounding box center [714, 469] width 23 height 23
click at [712, 506] on p "Edit comment" at bounding box center [717, 502] width 63 height 15
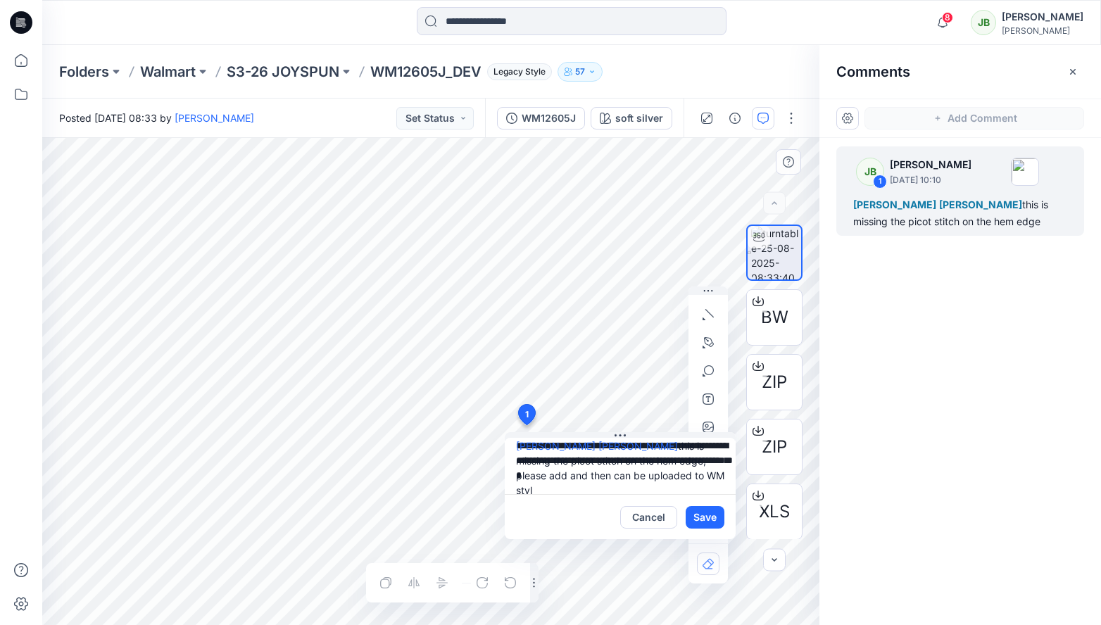
scroll to position [13, 0]
type textarea "**********"
click at [717, 517] on button "Save" at bounding box center [705, 517] width 39 height 23
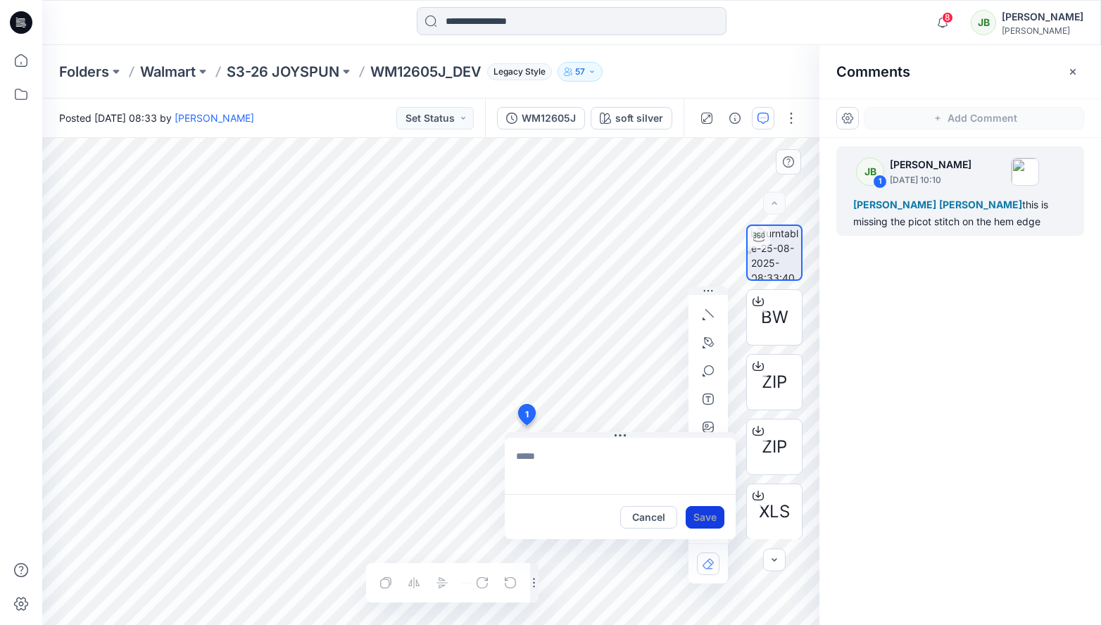
scroll to position [0, 0]
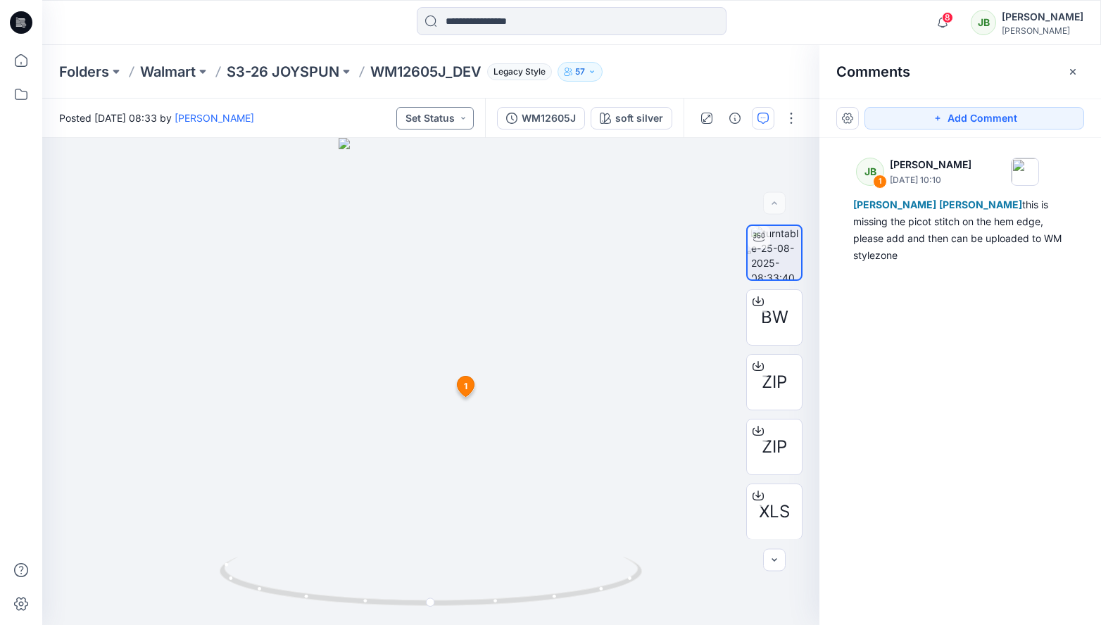
click at [470, 119] on button "Set Status" at bounding box center [434, 118] width 77 height 23
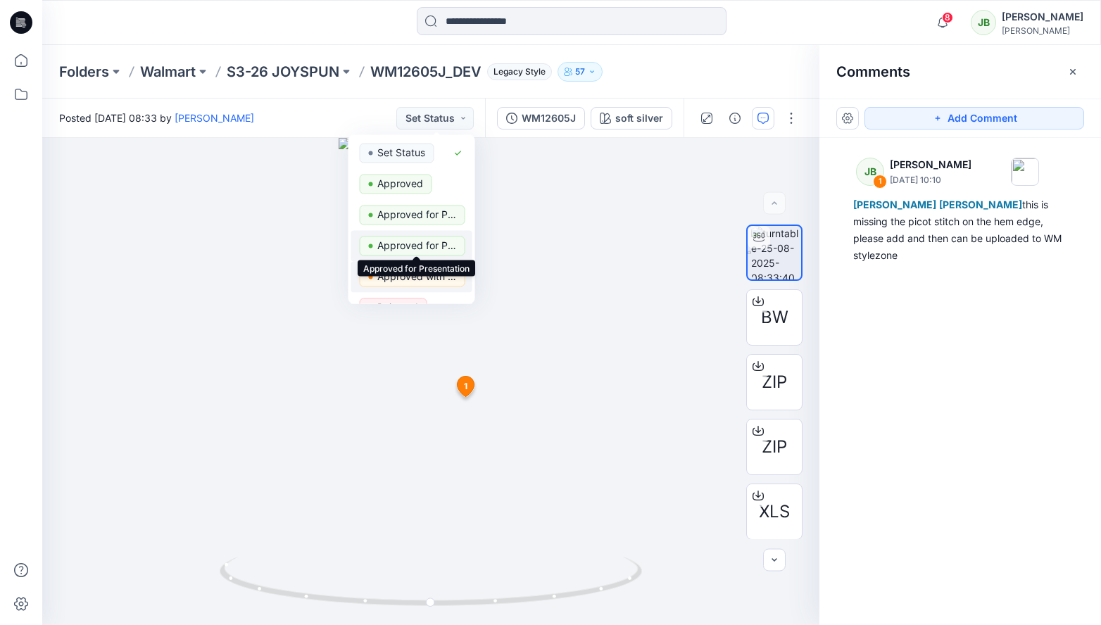
scroll to position [115, 0]
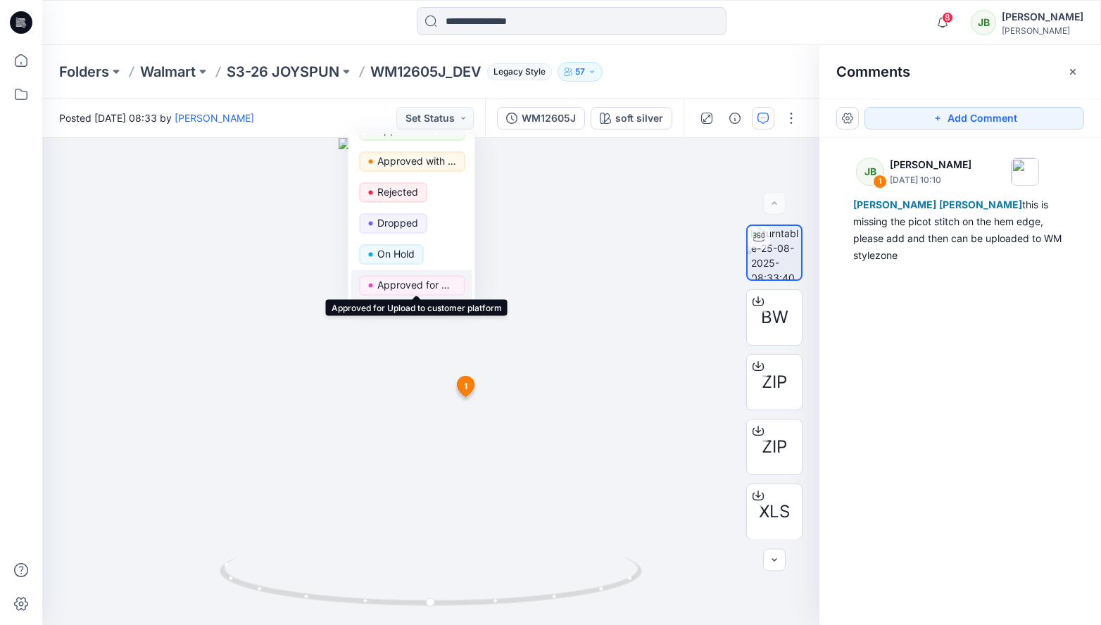
click at [430, 280] on p "Approved for Upload to customer platform" at bounding box center [416, 285] width 79 height 18
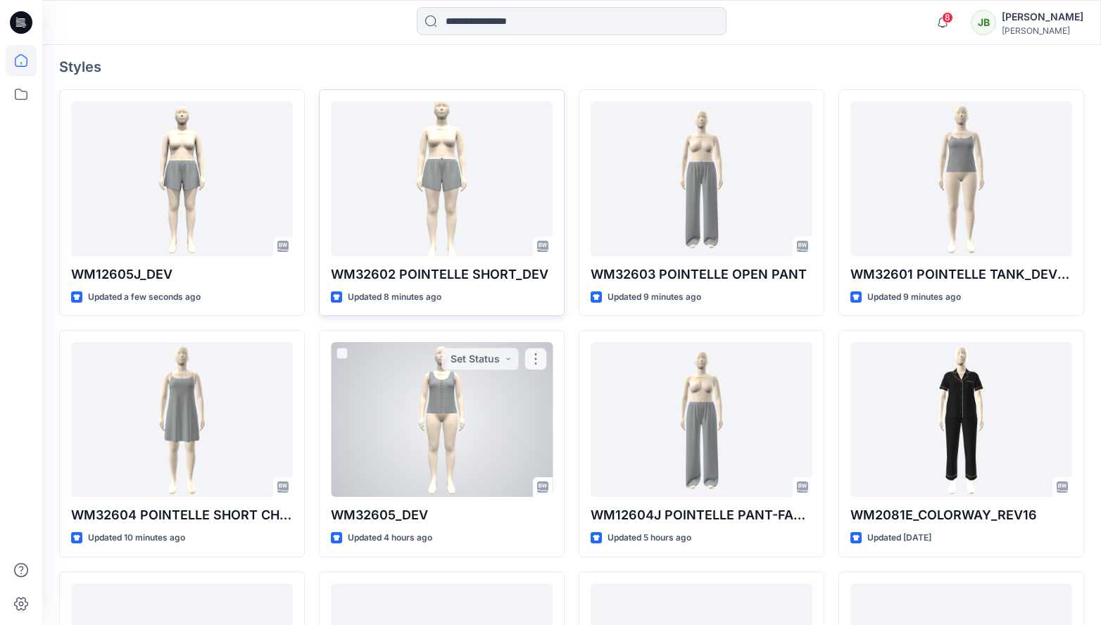
scroll to position [384, 0]
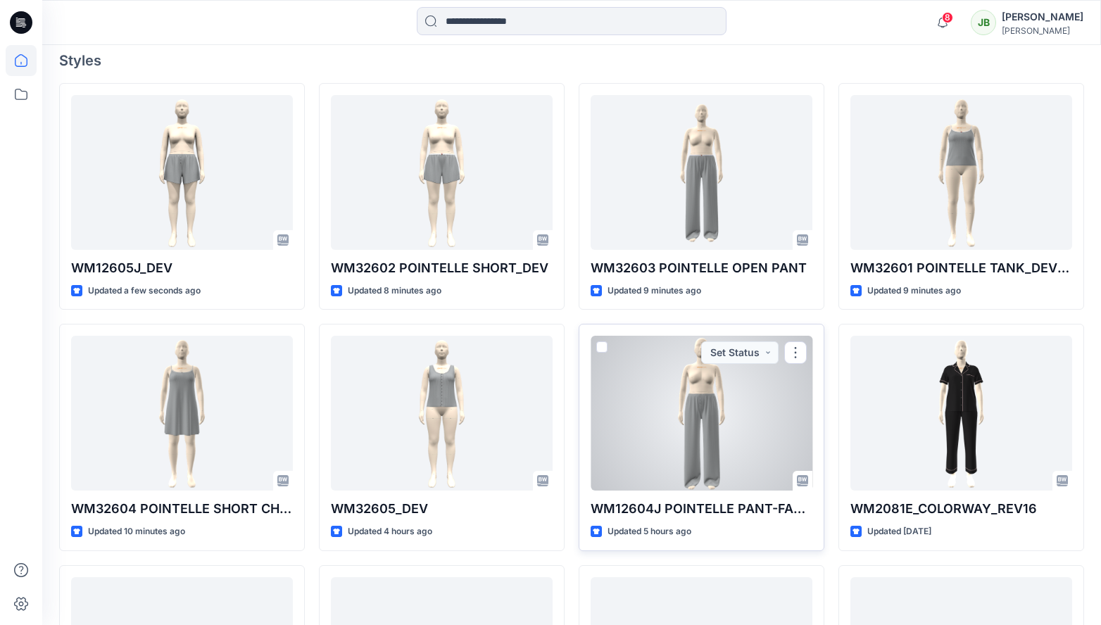
click at [681, 413] on div at bounding box center [702, 413] width 222 height 155
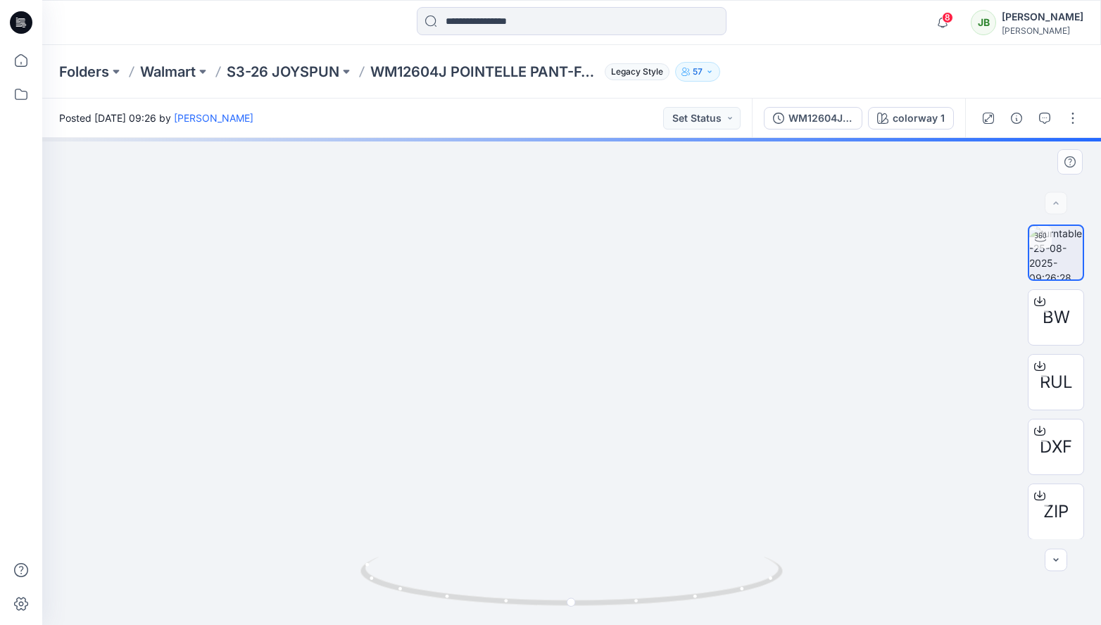
drag, startPoint x: 625, startPoint y: 528, endPoint x: 629, endPoint y: 275, distance: 252.7
click at [629, 275] on img at bounding box center [572, 35] width 520 height 1179
drag, startPoint x: 648, startPoint y: 394, endPoint x: 651, endPoint y: 142, distance: 252.0
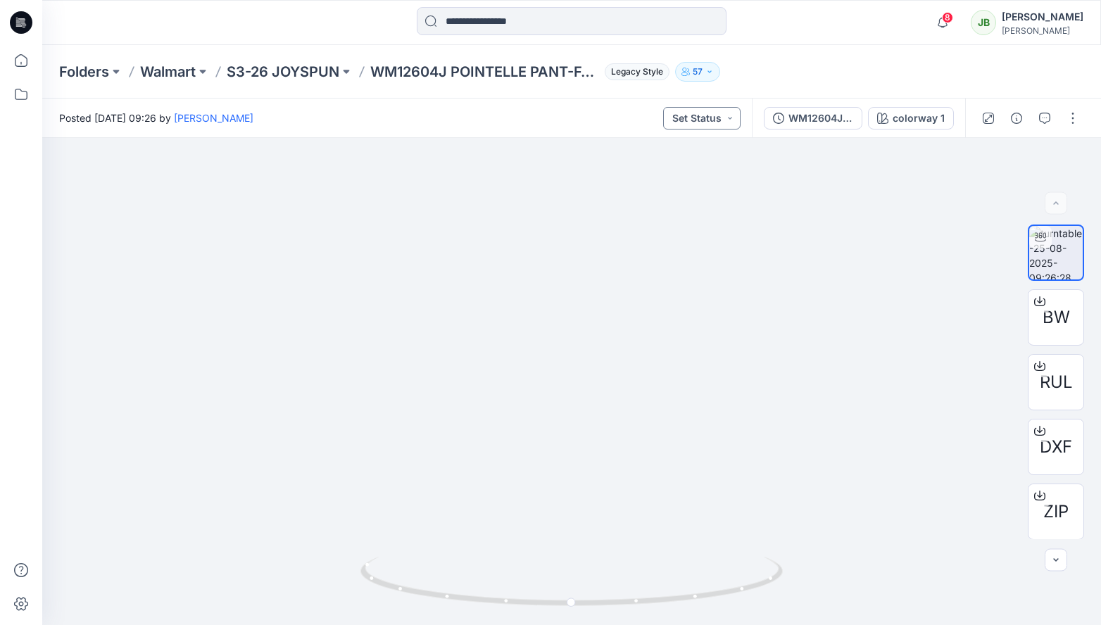
click at [735, 119] on button "Set Status" at bounding box center [701, 118] width 77 height 23
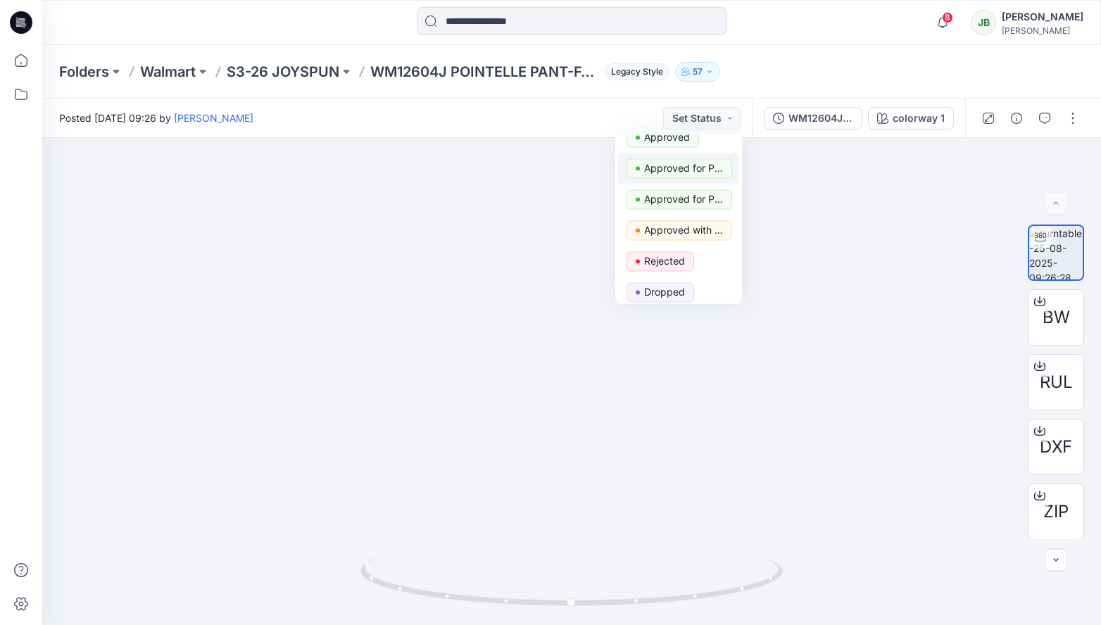
scroll to position [115, 0]
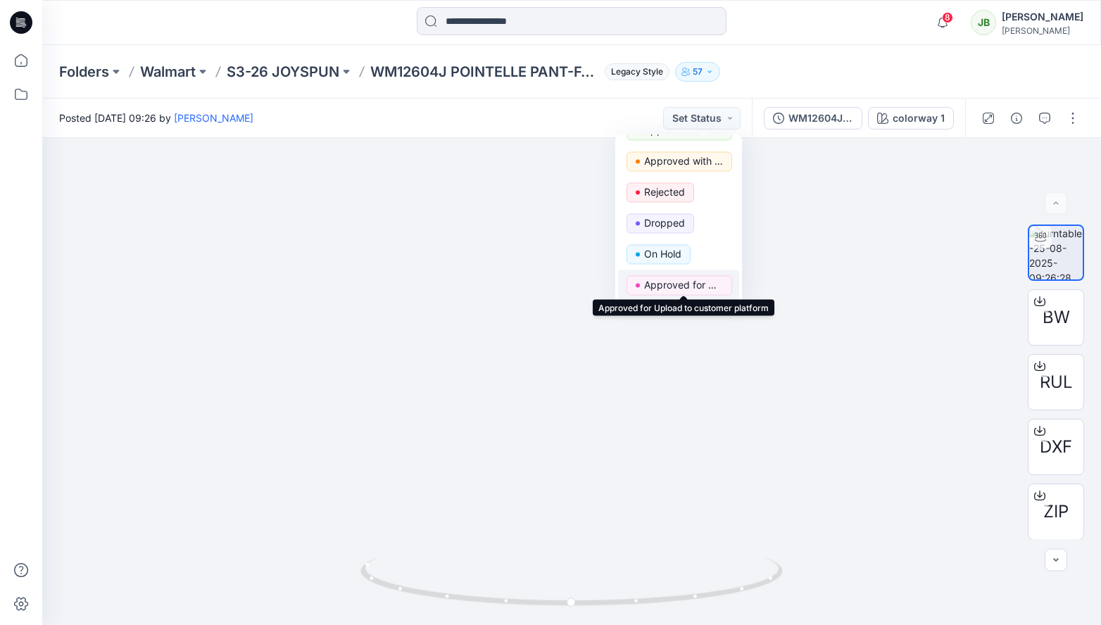
click at [693, 280] on p "Approved for Upload to customer platform" at bounding box center [683, 285] width 79 height 18
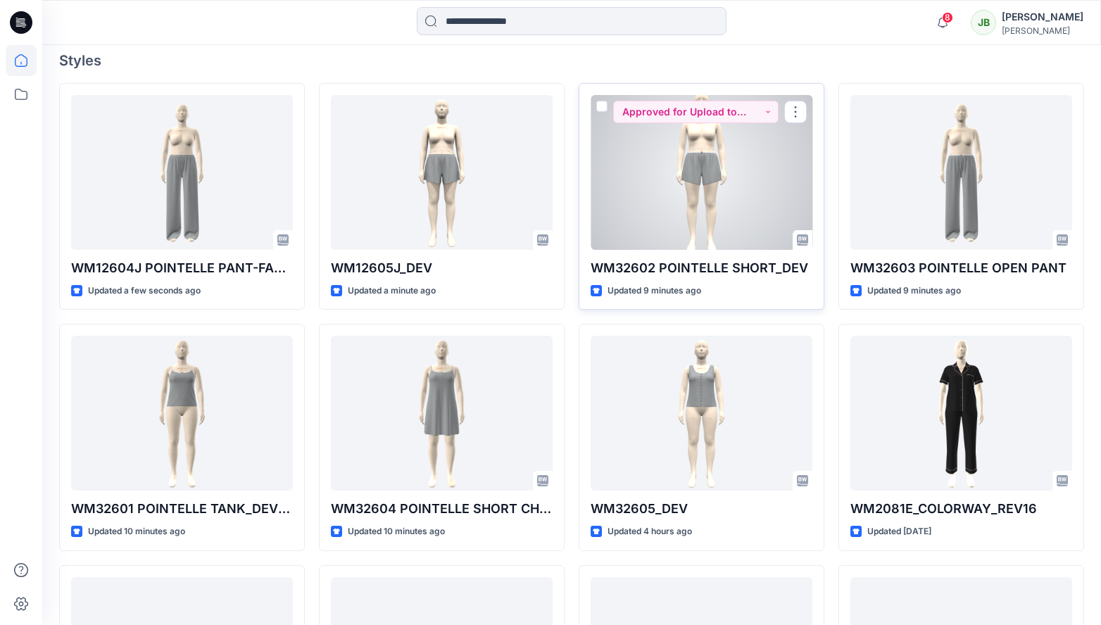
click at [734, 215] on div at bounding box center [702, 172] width 222 height 155
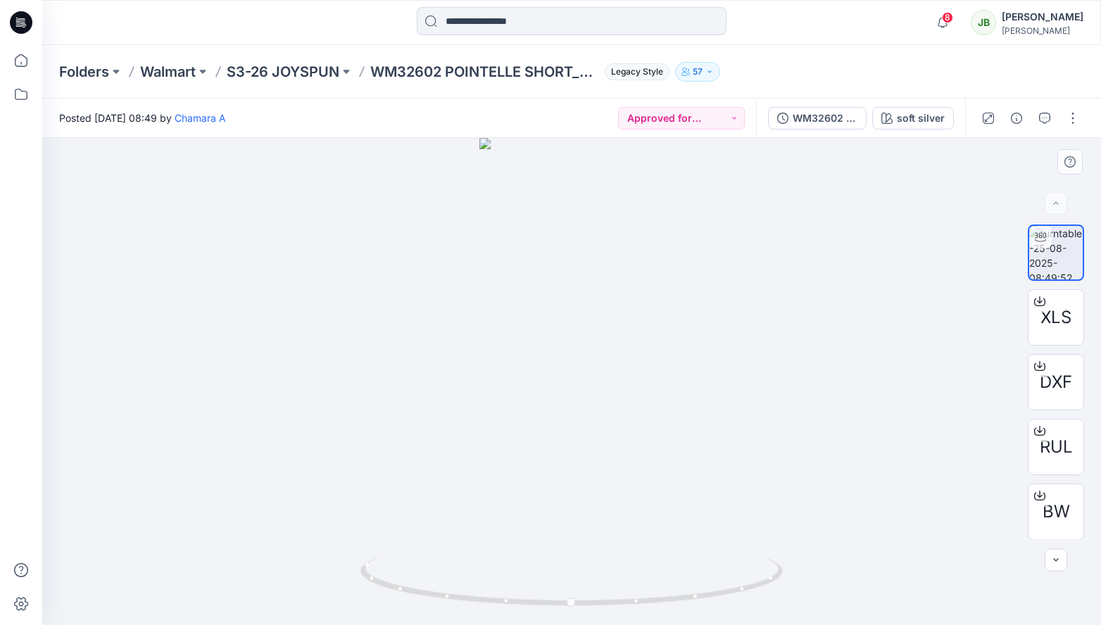
click at [595, 413] on div at bounding box center [571, 381] width 1059 height 487
click at [731, 118] on button "Approved for Upload to customer platform" at bounding box center [681, 118] width 127 height 23
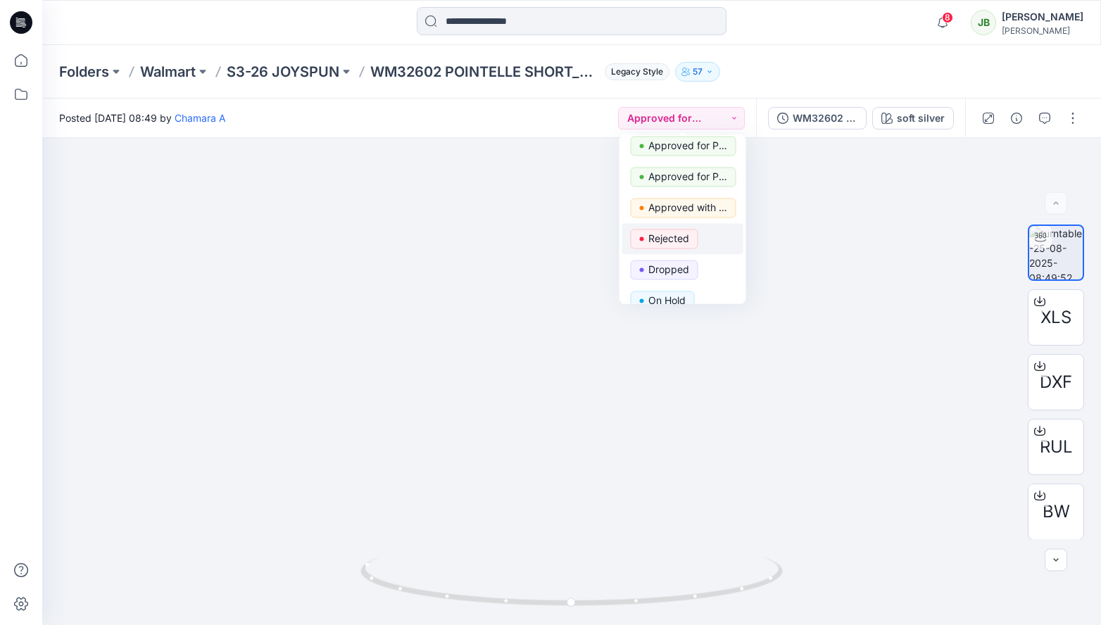
scroll to position [42, 0]
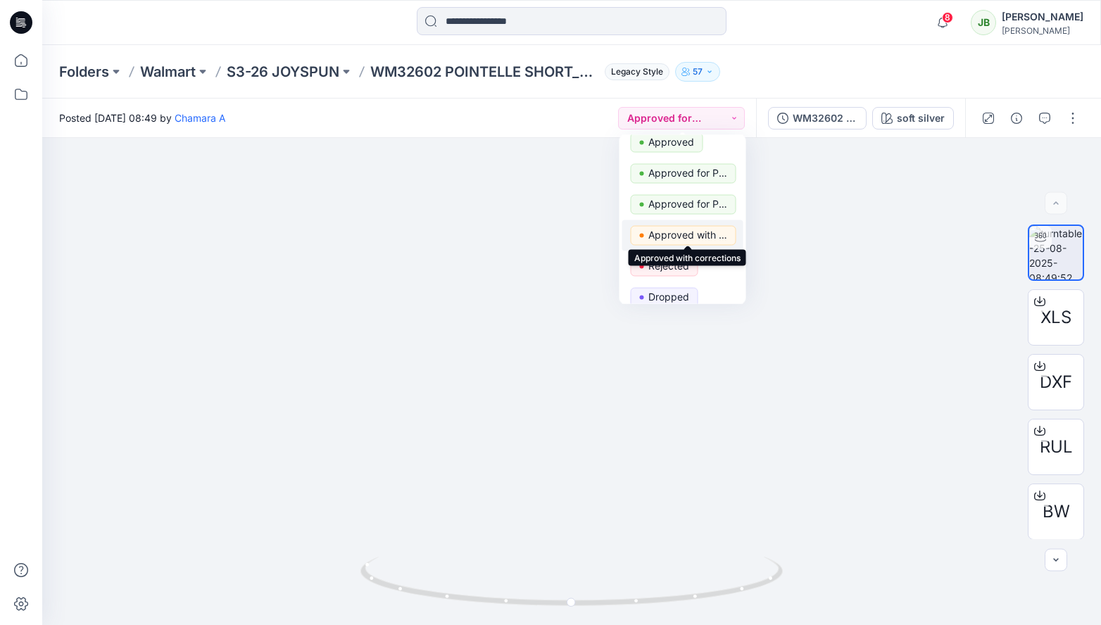
click at [700, 236] on p "Approved with corrections" at bounding box center [687, 235] width 79 height 18
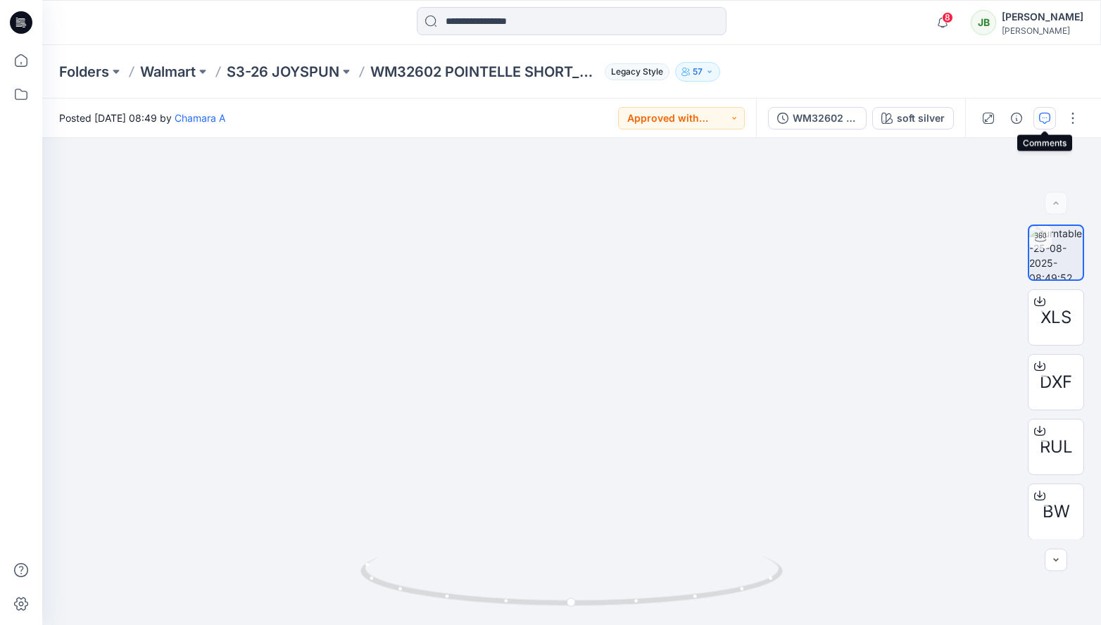
click at [822, 122] on icon "button" at bounding box center [1044, 118] width 11 height 11
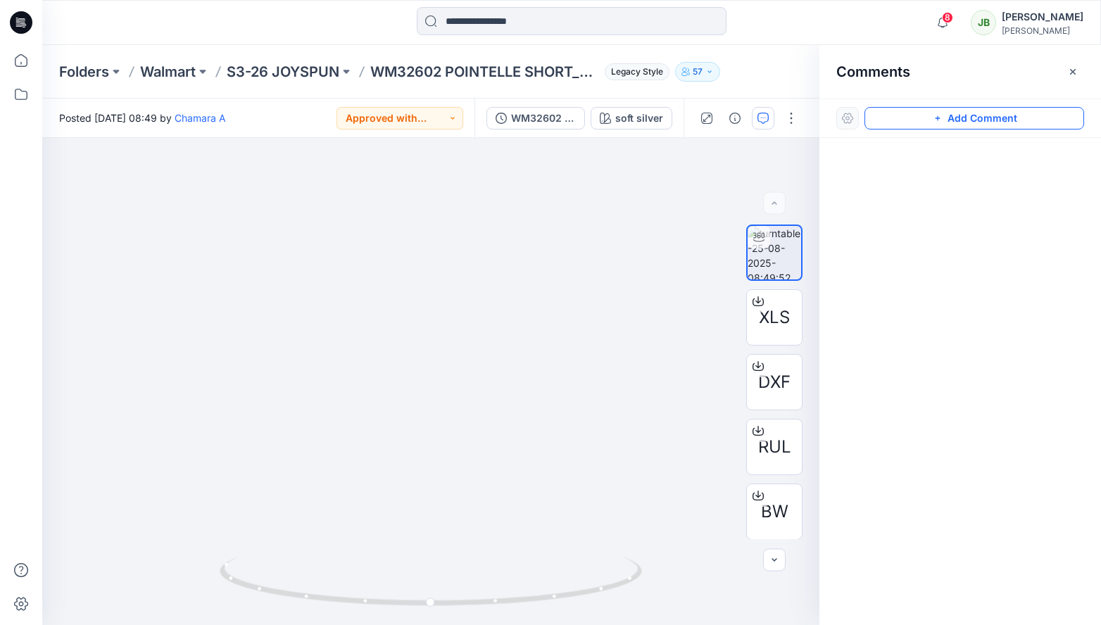
click at [822, 117] on button "Add Comment" at bounding box center [974, 118] width 220 height 23
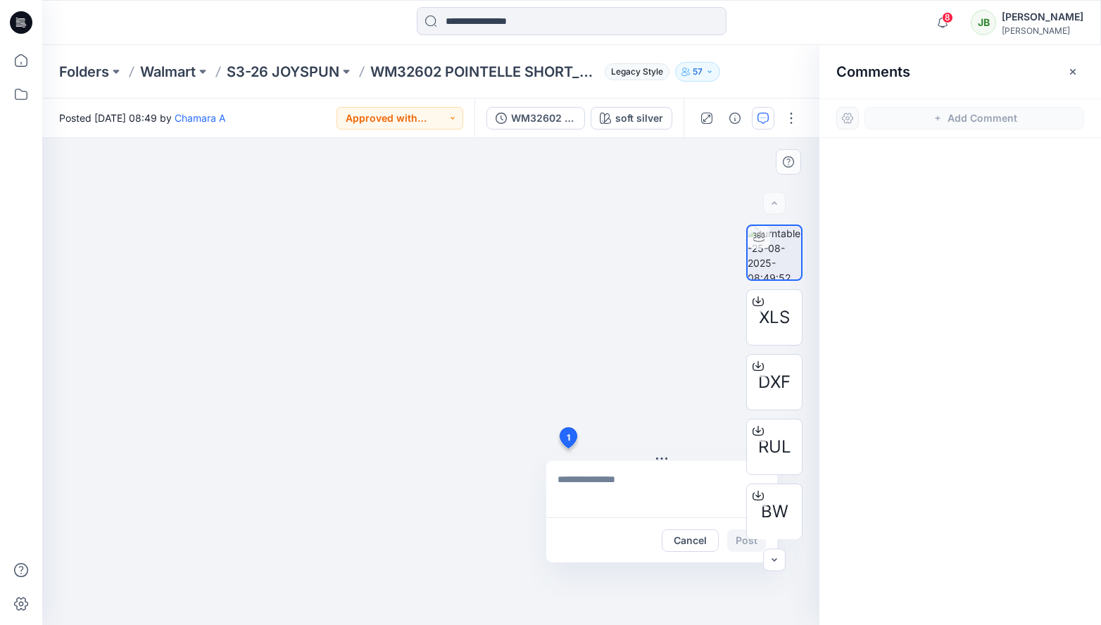
click at [567, 449] on div "1 Cancel Post" at bounding box center [430, 381] width 777 height 487
type textarea "*"
click at [671, 488] on textarea "******" at bounding box center [661, 489] width 231 height 56
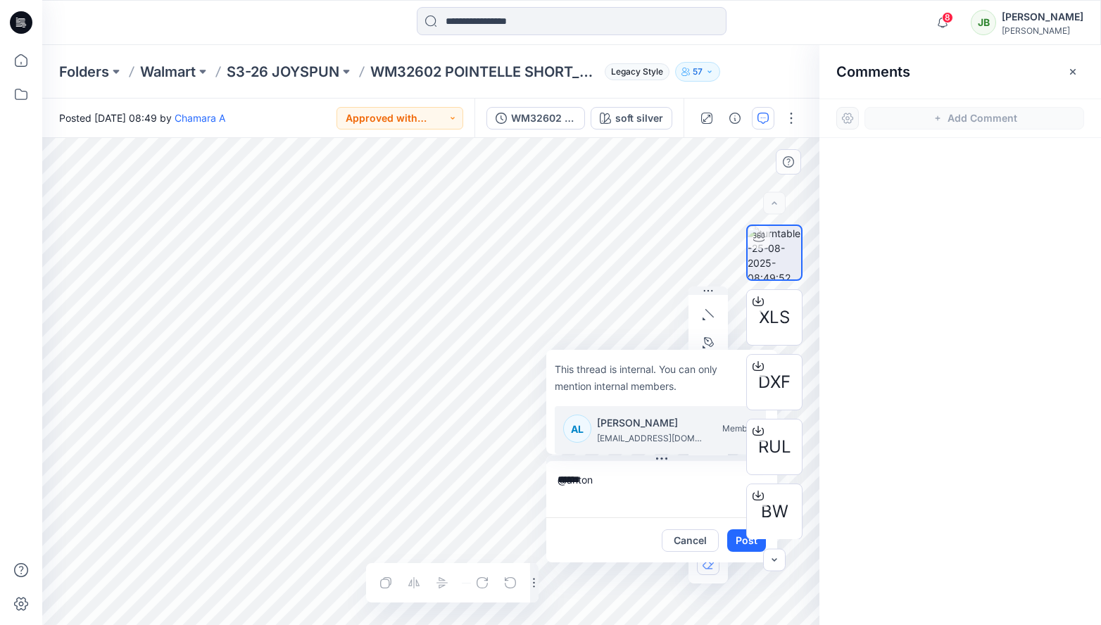
click at [630, 441] on p "[EMAIL_ADDRESS][DOMAIN_NAME]" at bounding box center [650, 439] width 106 height 14
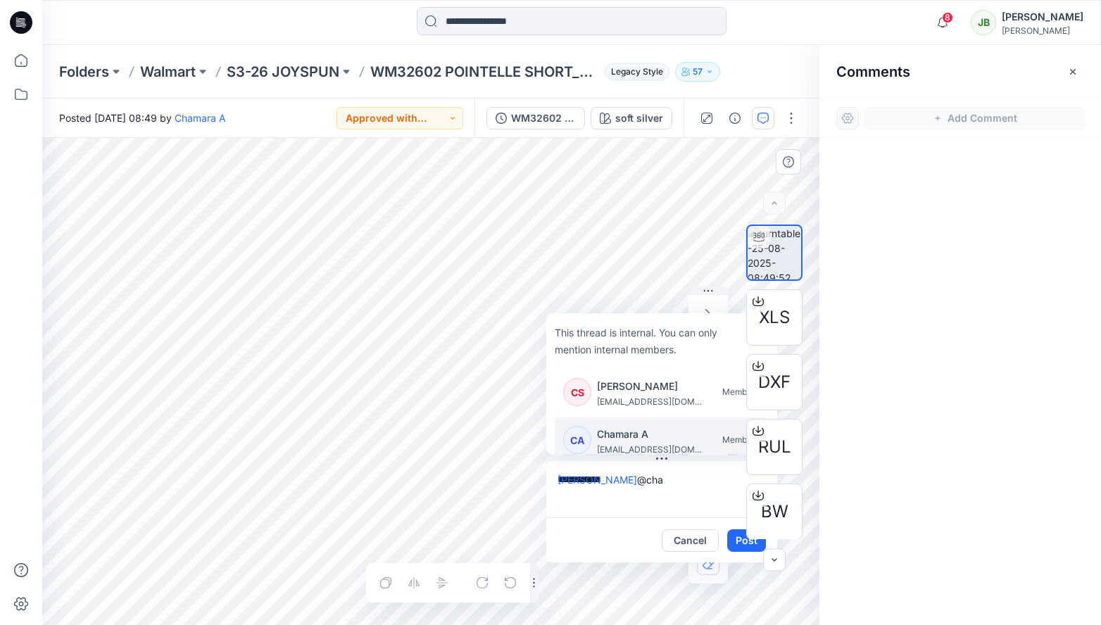
click at [652, 436] on p "Chamara A" at bounding box center [650, 434] width 106 height 17
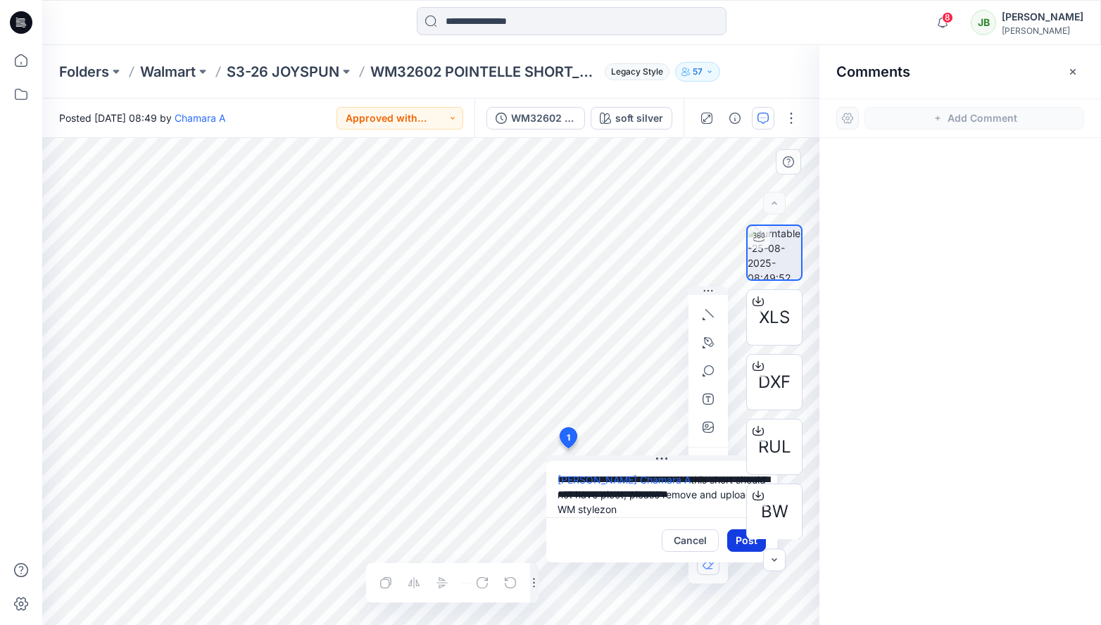
type textarea "**********"
click at [744, 545] on button "Post" at bounding box center [746, 540] width 39 height 23
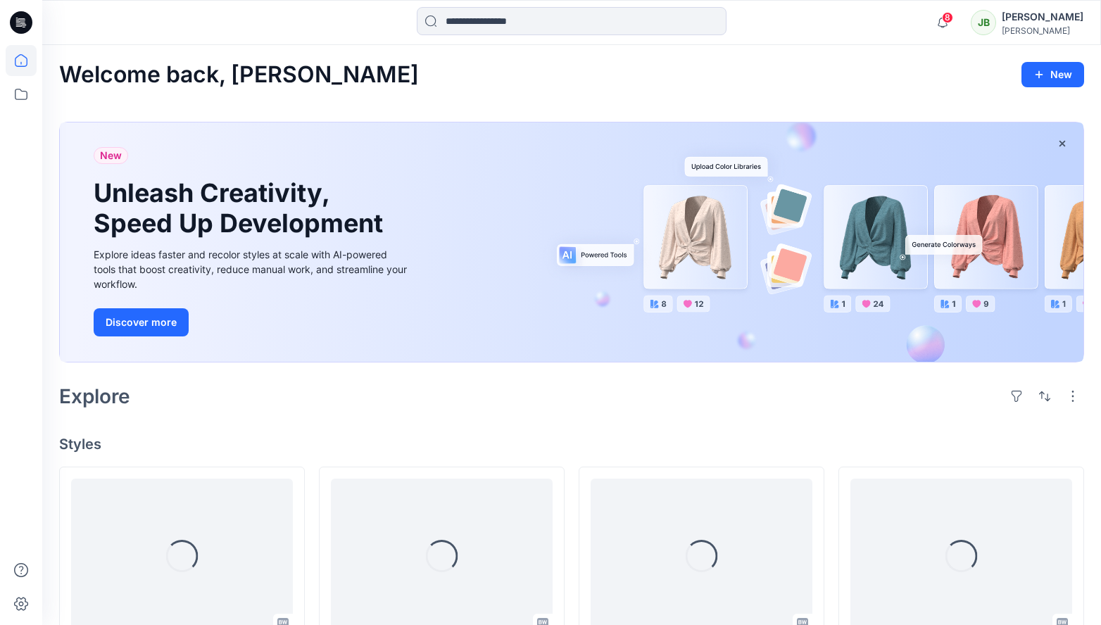
scroll to position [384, 0]
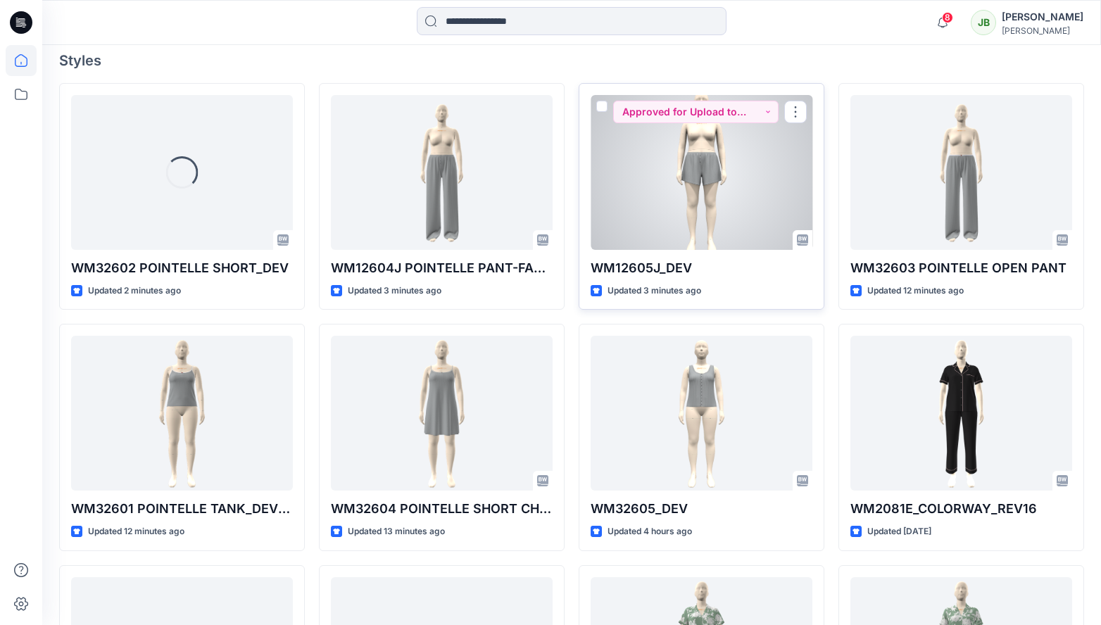
click at [656, 218] on div at bounding box center [702, 172] width 222 height 155
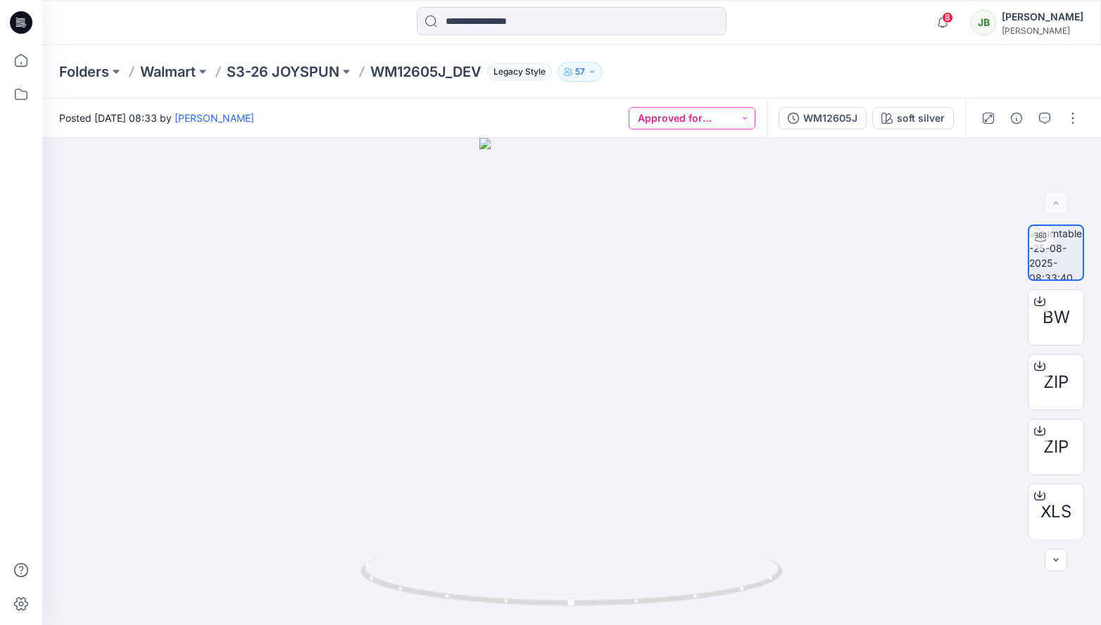
click at [748, 114] on button "Approved for Upload to customer platform" at bounding box center [692, 118] width 127 height 23
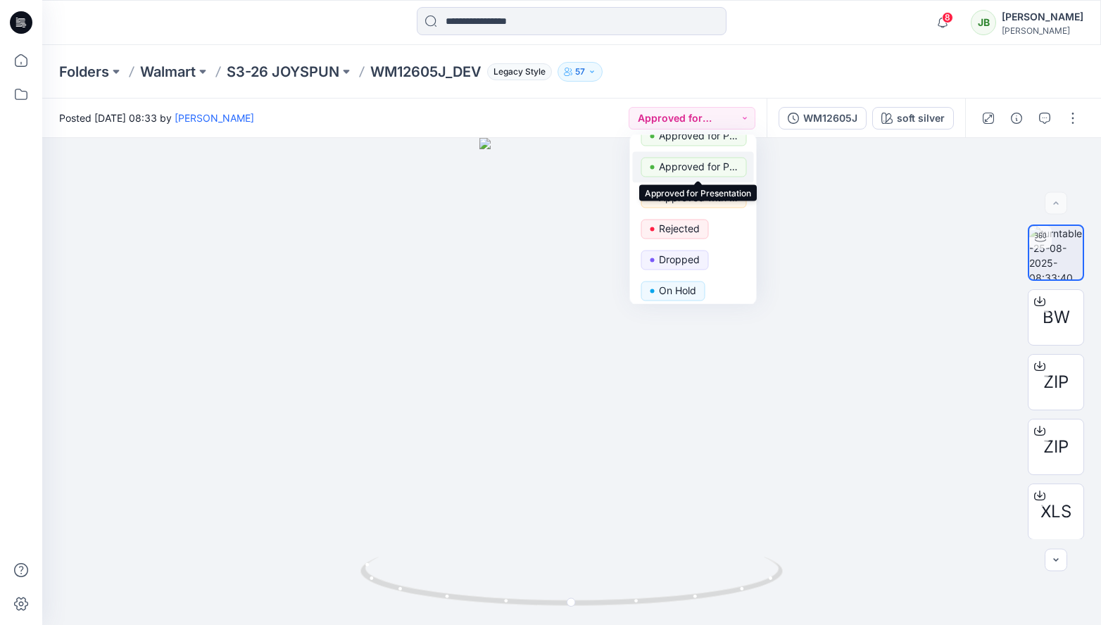
scroll to position [80, 0]
click at [710, 196] on p "Approved with corrections" at bounding box center [698, 197] width 79 height 18
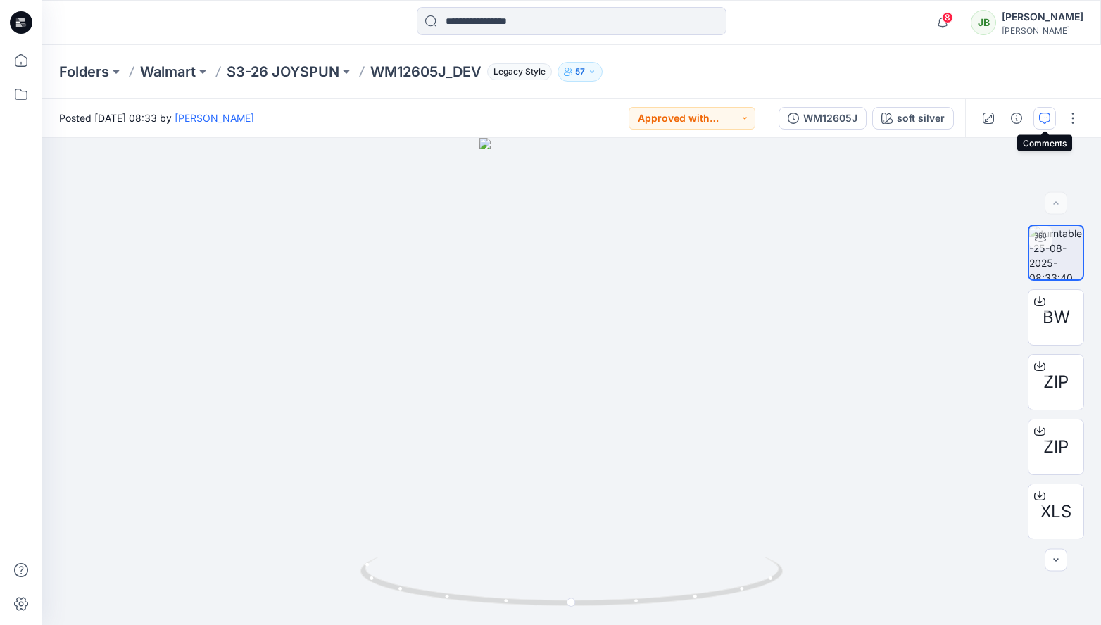
click at [822, 121] on icon "button" at bounding box center [1044, 118] width 11 height 11
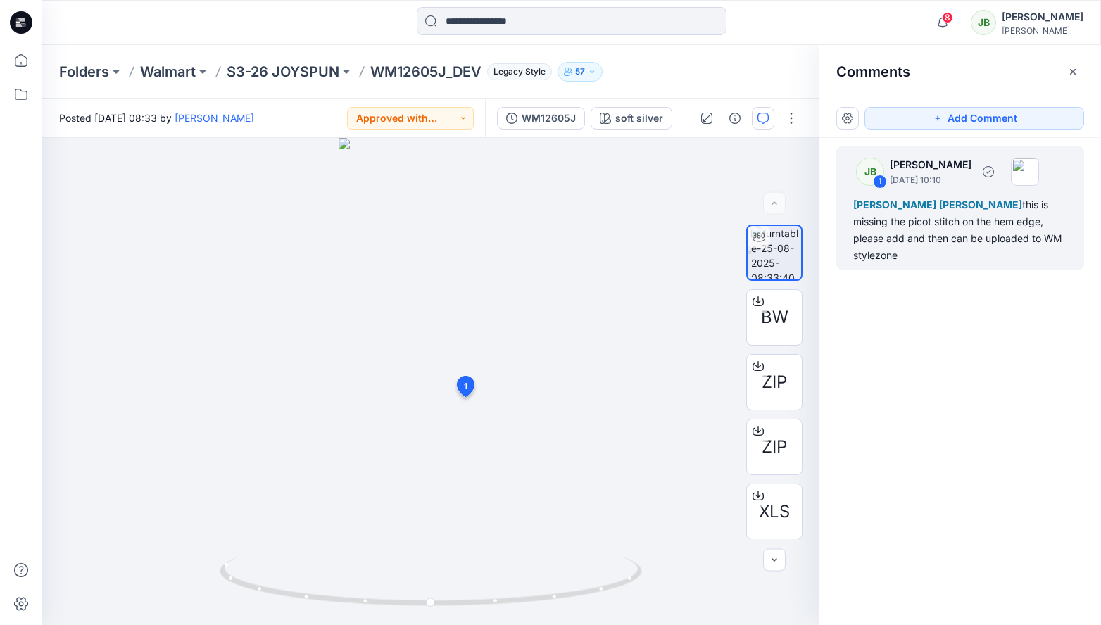
click at [822, 237] on div "[PERSON_NAME] [PERSON_NAME] L this is missing the picot stitch on the hem edge,…" at bounding box center [960, 230] width 214 height 68
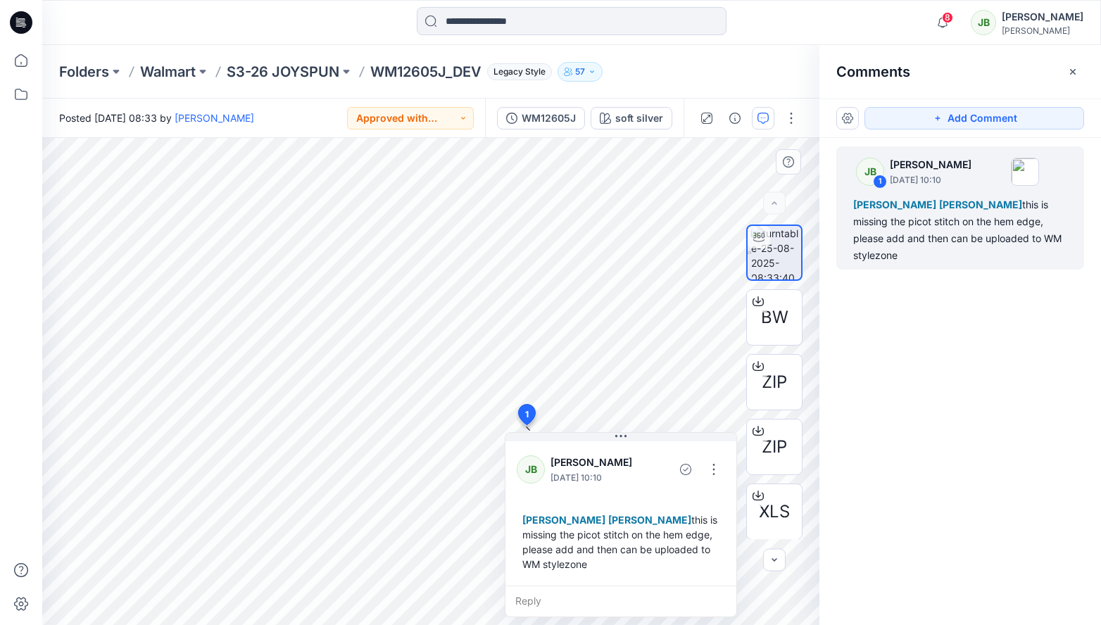
click at [593, 531] on div "[PERSON_NAME] [PERSON_NAME] L this is missing the picot stitch on the hem edge,…" at bounding box center [621, 542] width 208 height 70
click at [714, 470] on button "button" at bounding box center [714, 469] width 23 height 23
click at [715, 508] on p "Edit comment" at bounding box center [717, 502] width 63 height 15
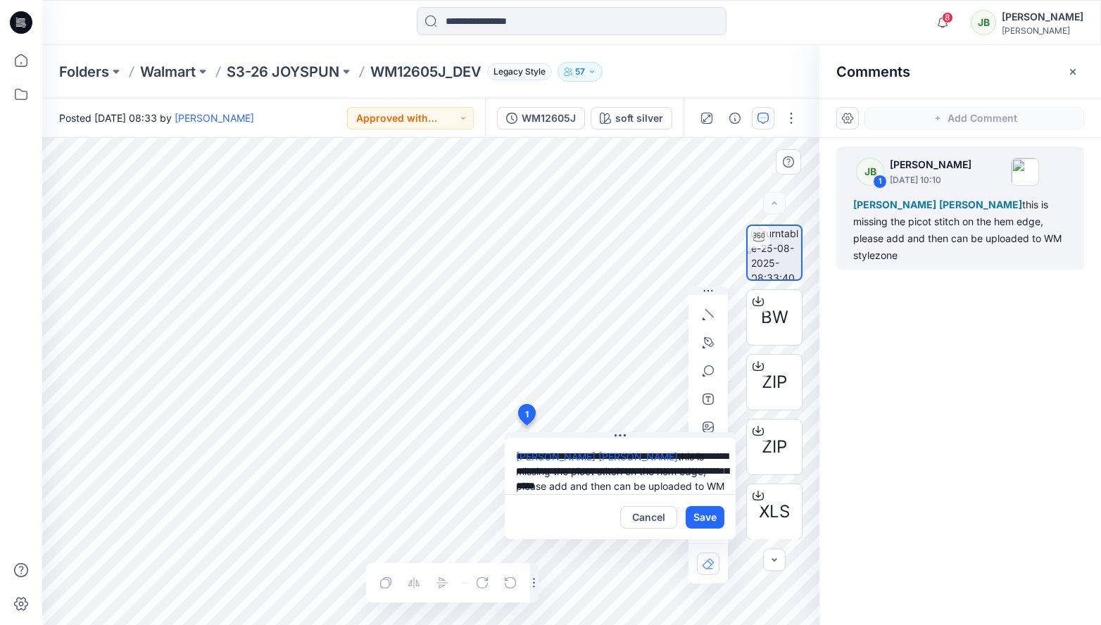
scroll to position [25, 0]
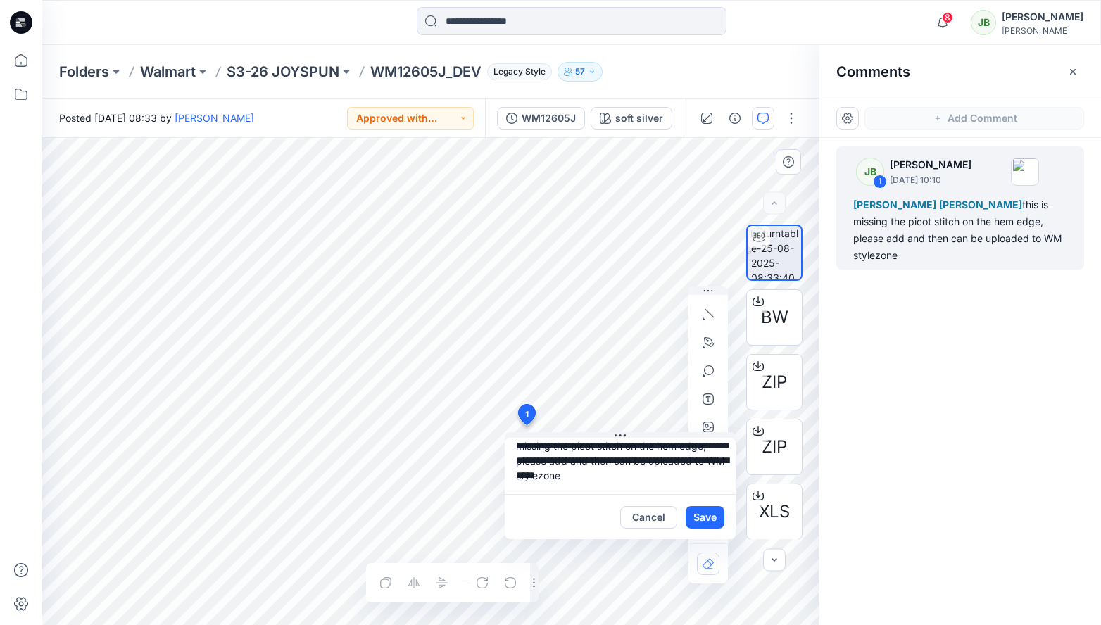
click at [586, 450] on textarea "**********" at bounding box center [620, 466] width 231 height 56
click at [602, 478] on textarea "**********" at bounding box center [620, 466] width 231 height 56
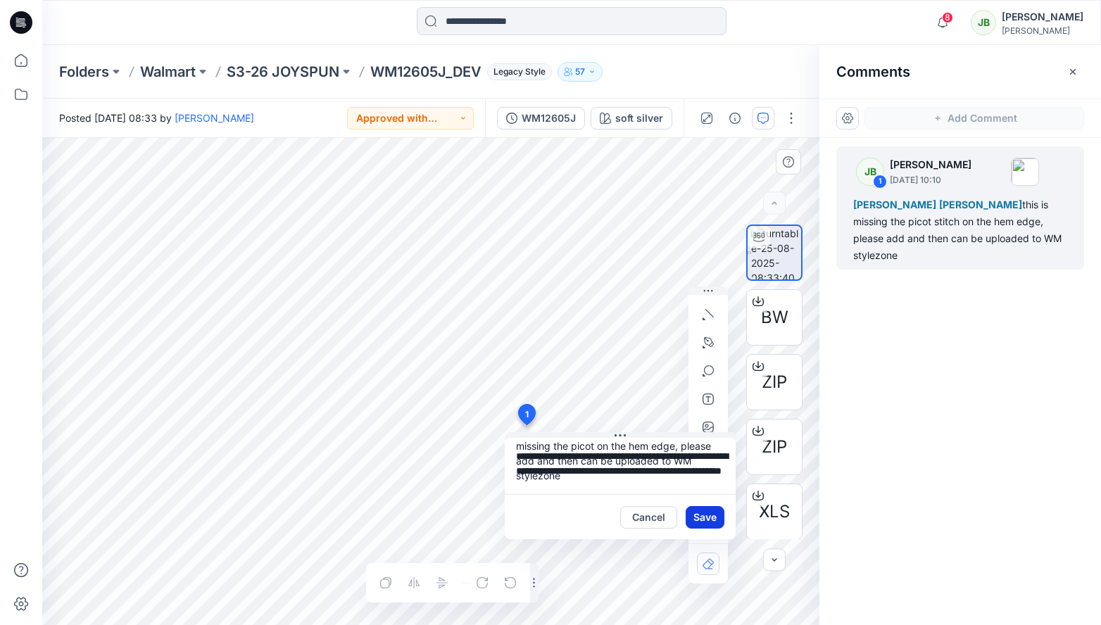
type textarea "**********"
click at [710, 515] on button "Save" at bounding box center [705, 517] width 39 height 23
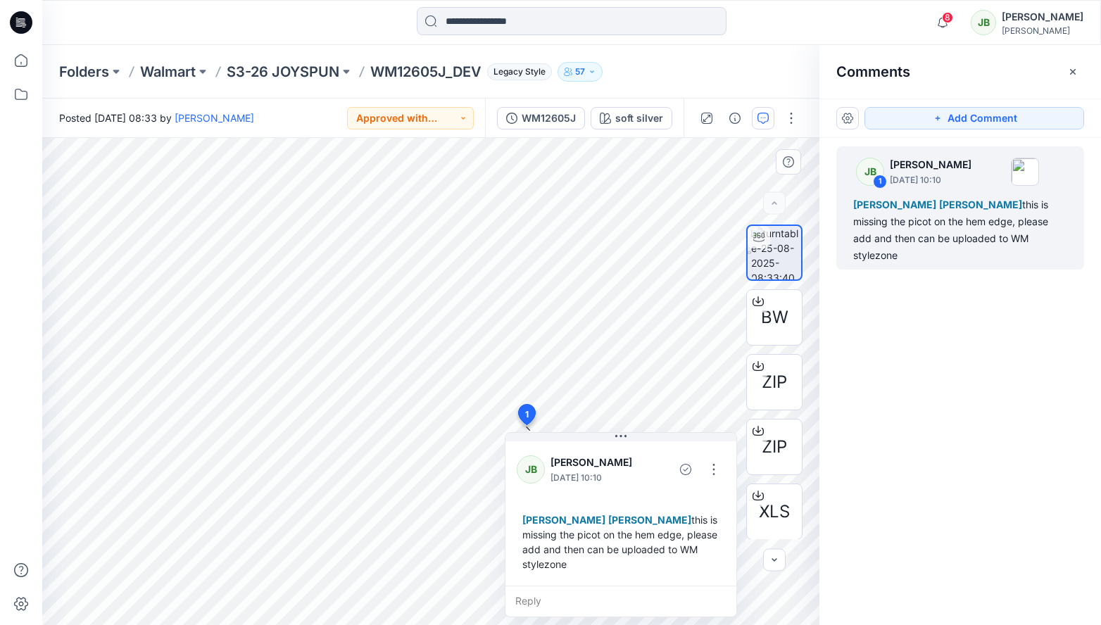
scroll to position [384, 0]
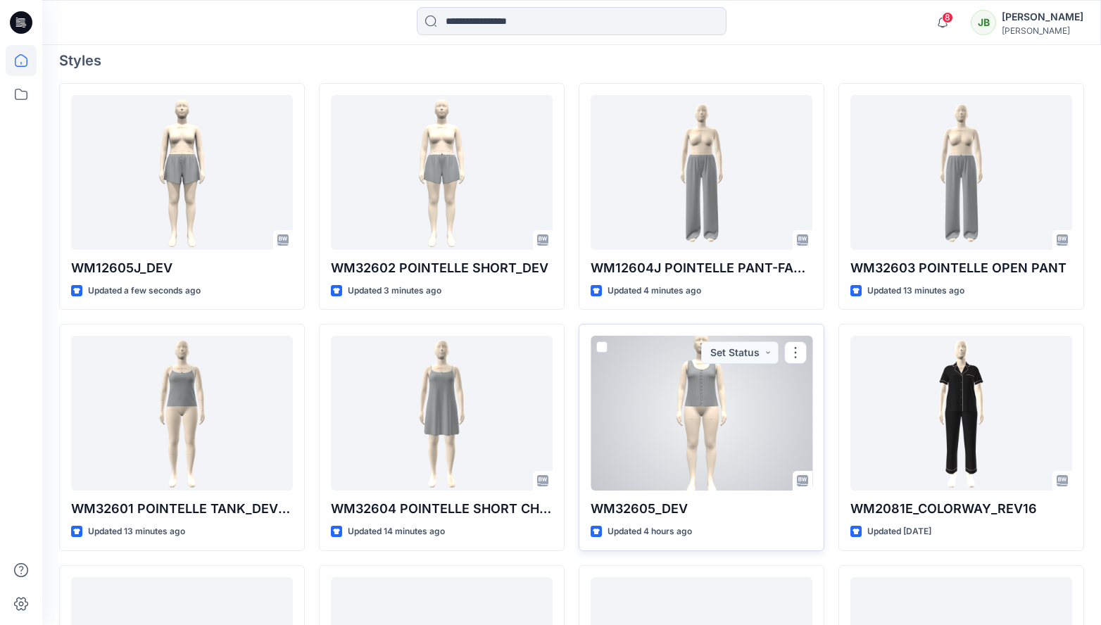
click at [782, 415] on div at bounding box center [702, 413] width 222 height 155
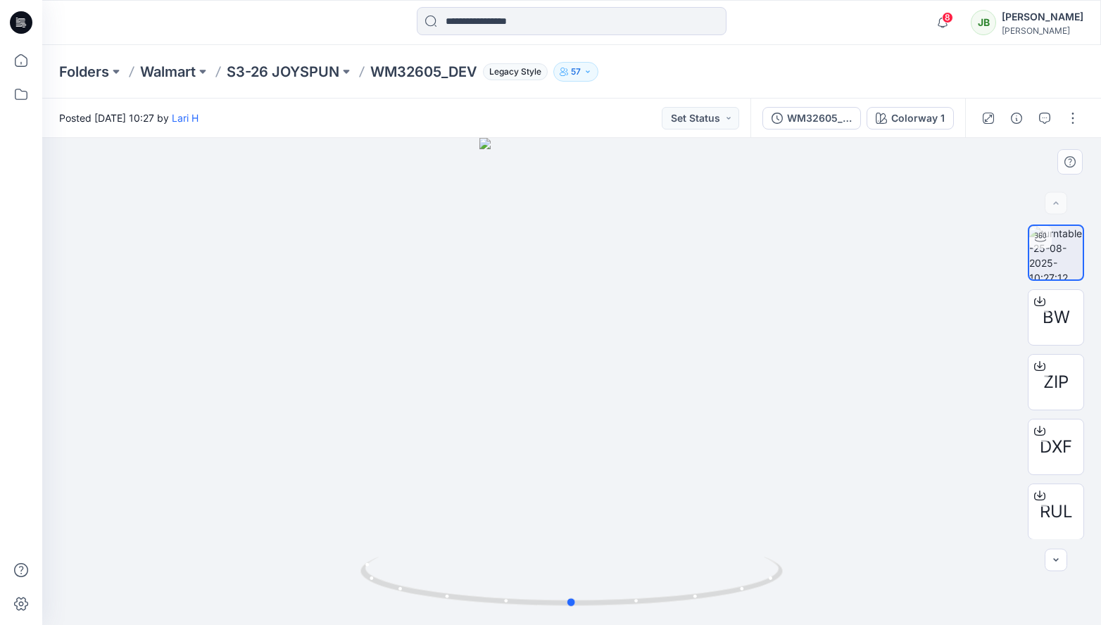
click at [577, 272] on div at bounding box center [571, 381] width 1059 height 487
click at [584, 360] on div at bounding box center [571, 381] width 1059 height 487
click at [581, 327] on div at bounding box center [571, 381] width 1059 height 487
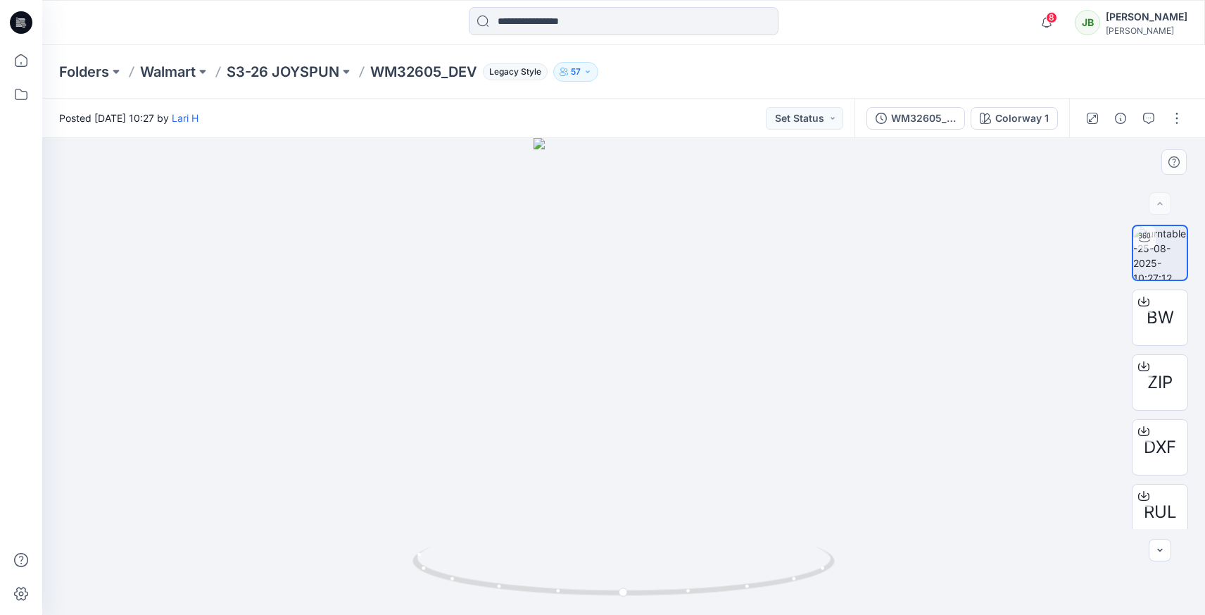
click at [620, 329] on div at bounding box center [623, 376] width 1163 height 477
click at [627, 581] on div at bounding box center [624, 575] width 16 height 16
drag, startPoint x: 641, startPoint y: 346, endPoint x: 631, endPoint y: 490, distance: 144.6
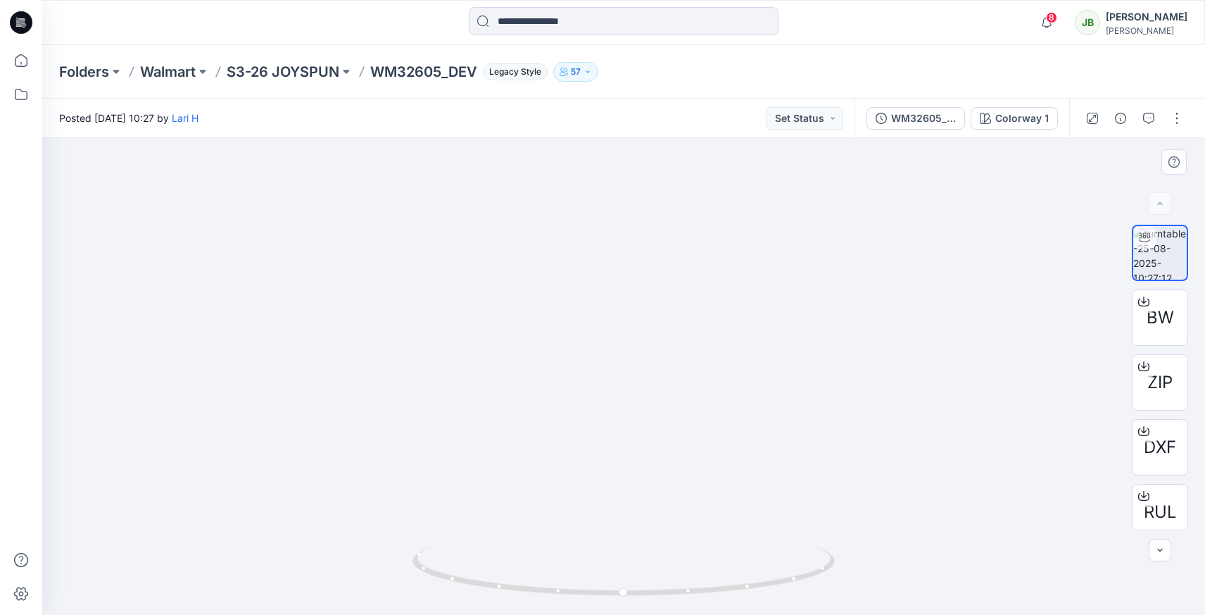
click at [631, 490] on img at bounding box center [624, 288] width 422 height 653
drag, startPoint x: 654, startPoint y: 493, endPoint x: 637, endPoint y: 544, distance: 53.4
click at [637, 545] on div at bounding box center [623, 376] width 1163 height 477
